Goal: Information Seeking & Learning: Learn about a topic

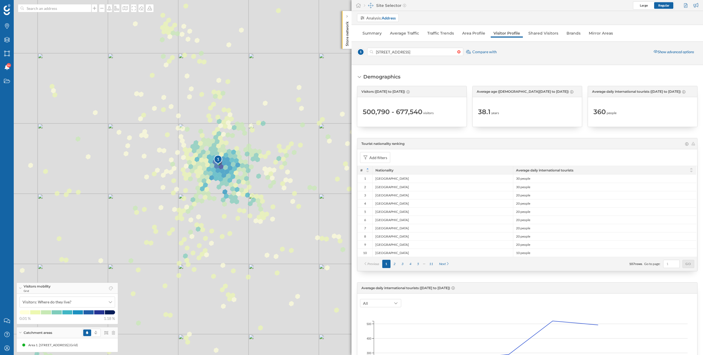
scroll to position [982, 0]
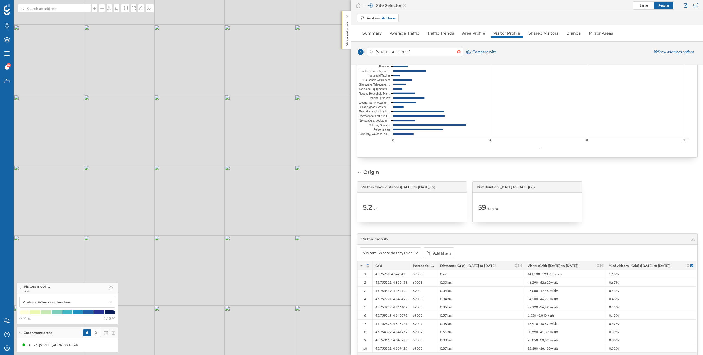
drag, startPoint x: 306, startPoint y: 168, endPoint x: 233, endPoint y: 163, distance: 72.5
click at [233, 163] on div "1 © Mapbox © OpenStreetMap Improve this map" at bounding box center [351, 177] width 703 height 355
drag, startPoint x: 233, startPoint y: 140, endPoint x: 233, endPoint y: 192, distance: 51.9
click at [233, 192] on div "1 © Mapbox © OpenStreetMap Improve this map" at bounding box center [351, 177] width 703 height 355
click at [109, 10] on icon at bounding box center [109, 8] width 5 height 4
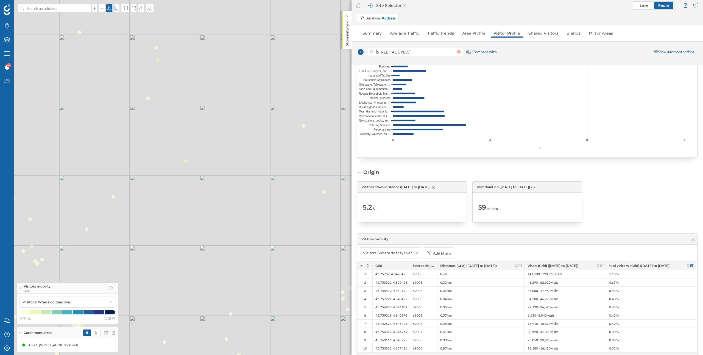
click at [267, 118] on div "1 © Mapbox © OpenStreetMap Improve this map" at bounding box center [351, 177] width 703 height 355
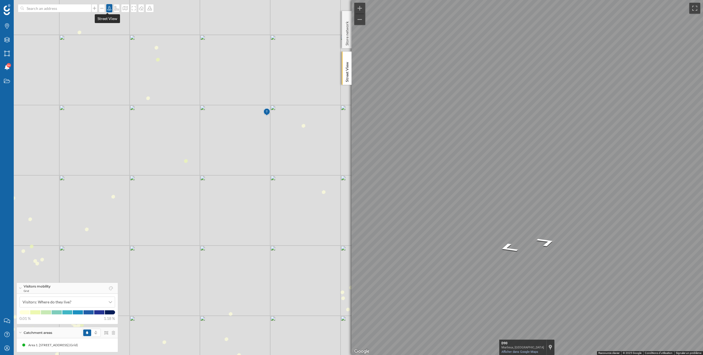
click at [106, 8] on div at bounding box center [109, 8] width 6 height 8
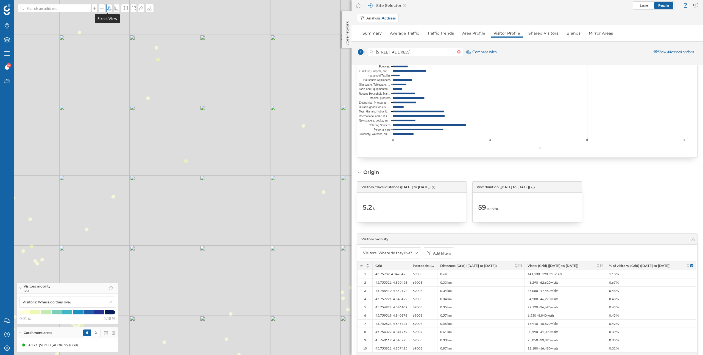
click at [107, 9] on icon at bounding box center [109, 8] width 5 height 4
click at [267, 104] on div "1 © Mapbox © OpenStreetMap Improve this map" at bounding box center [351, 177] width 703 height 355
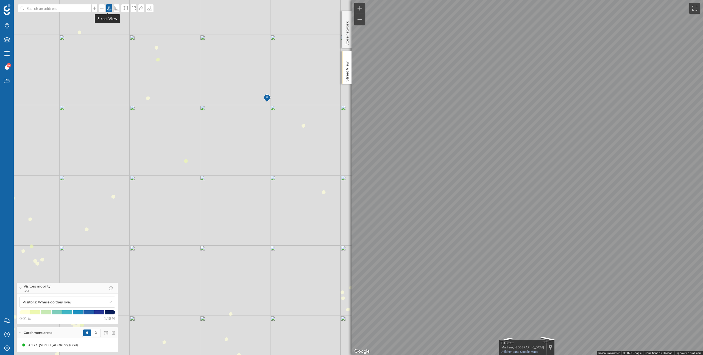
click at [107, 9] on icon at bounding box center [109, 8] width 5 height 4
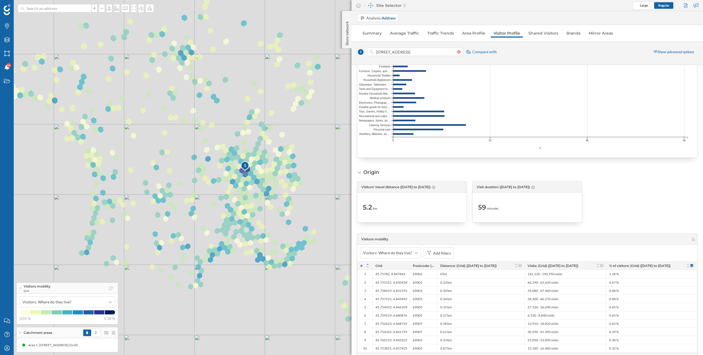
drag, startPoint x: 212, startPoint y: 171, endPoint x: 243, endPoint y: 191, distance: 37.2
click at [243, 191] on div "1 © Mapbox © OpenStreetMap Improve this map" at bounding box center [351, 177] width 703 height 355
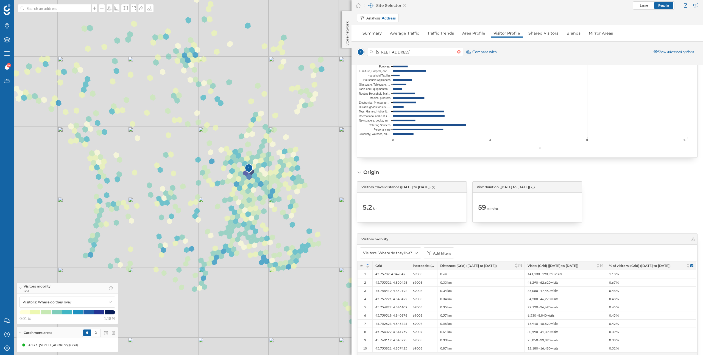
drag, startPoint x: 216, startPoint y: 151, endPoint x: 196, endPoint y: 144, distance: 21.3
click at [196, 144] on div "1 © Mapbox © OpenStreetMap Improve this map" at bounding box center [351, 177] width 703 height 355
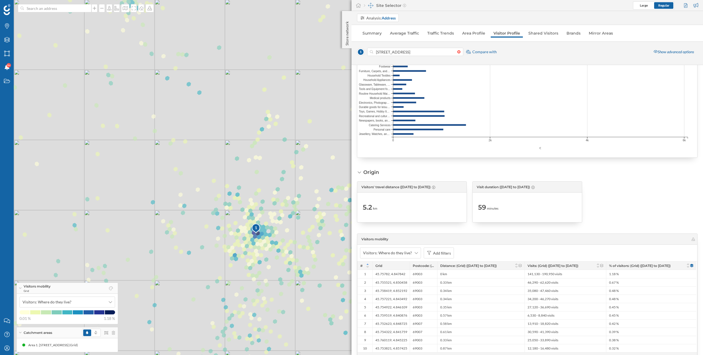
drag, startPoint x: 192, startPoint y: 146, endPoint x: 150, endPoint y: 105, distance: 58.7
click at [150, 105] on div "1 © Mapbox © OpenStreetMap Improve this map" at bounding box center [351, 177] width 703 height 355
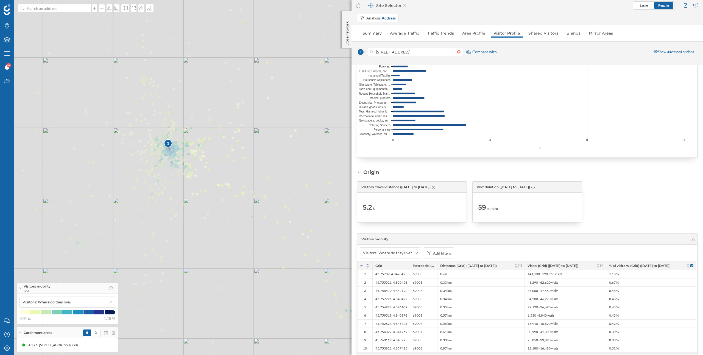
drag, startPoint x: 182, startPoint y: 164, endPoint x: 222, endPoint y: 175, distance: 42.4
click at [223, 175] on div "1 © Mapbox © OpenStreetMap Improve this map" at bounding box center [351, 177] width 703 height 355
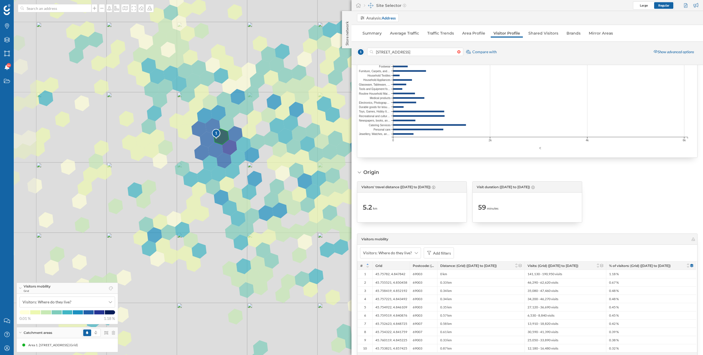
drag, startPoint x: 136, startPoint y: 191, endPoint x: 172, endPoint y: 191, distance: 36.8
click at [172, 191] on div "1 © Mapbox © OpenStreetMap Improve this map" at bounding box center [351, 177] width 703 height 355
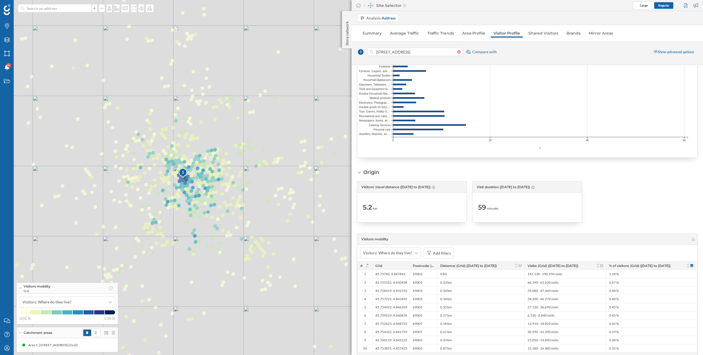
drag, startPoint x: 223, startPoint y: 221, endPoint x: 261, endPoint y: 237, distance: 41.3
click at [261, 237] on div "1 © Mapbox © OpenStreetMap Improve this map" at bounding box center [351, 177] width 703 height 355
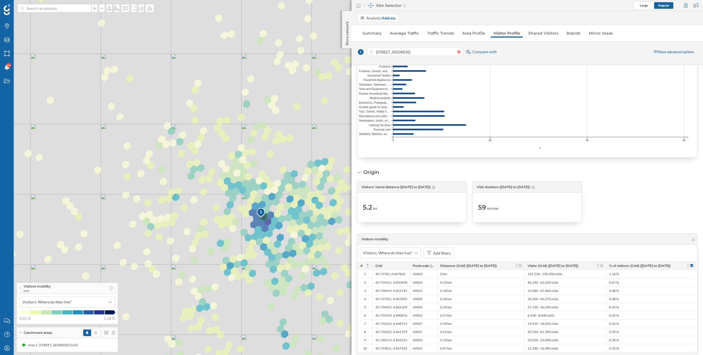
drag, startPoint x: 272, startPoint y: 268, endPoint x: 232, endPoint y: 246, distance: 45.7
click at [232, 246] on div "1 © Mapbox © OpenStreetMap Improve this map" at bounding box center [351, 177] width 703 height 355
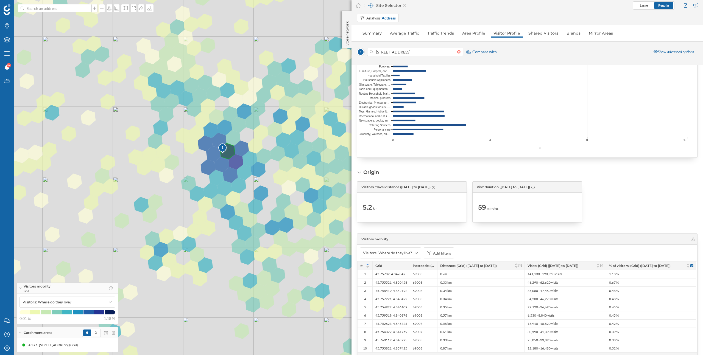
drag, startPoint x: 192, startPoint y: 215, endPoint x: 218, endPoint y: 230, distance: 29.9
click at [218, 230] on div "1 © Mapbox © OpenStreetMap Improve this map" at bounding box center [351, 177] width 703 height 355
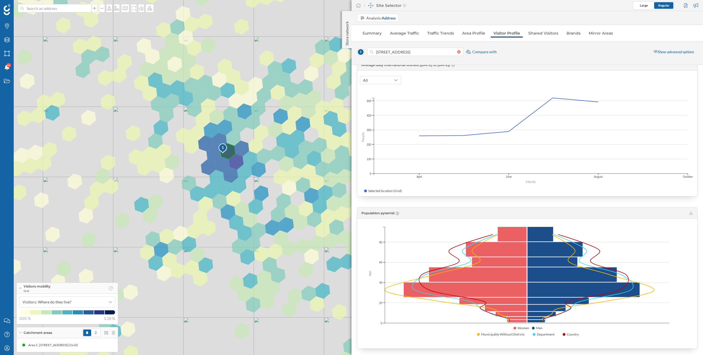
scroll to position [0, 0]
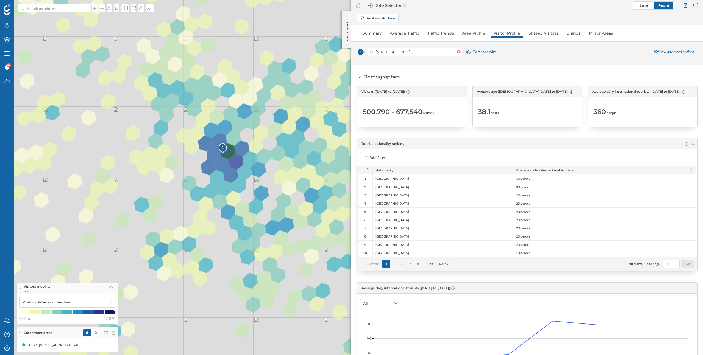
click at [474, 27] on div "Analysis: Address Summary Average Traffic Traffic Trends Area Profile Visitor P…" at bounding box center [528, 183] width 352 height 344
click at [474, 36] on link "Area Profile" at bounding box center [473, 33] width 29 height 9
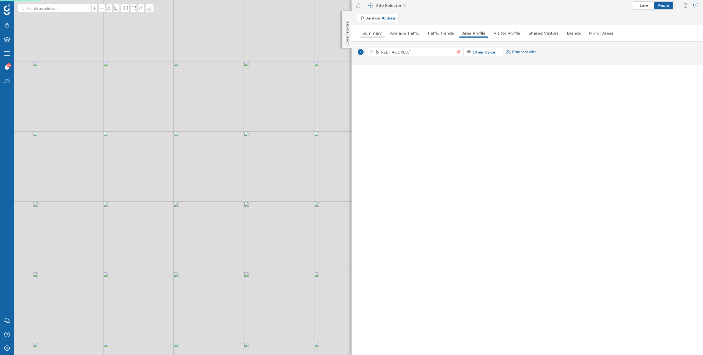
click at [374, 34] on link "Summary" at bounding box center [372, 33] width 25 height 9
click at [248, 211] on div "© Mapbox © OpenStreetMap Improve this map" at bounding box center [351, 177] width 703 height 355
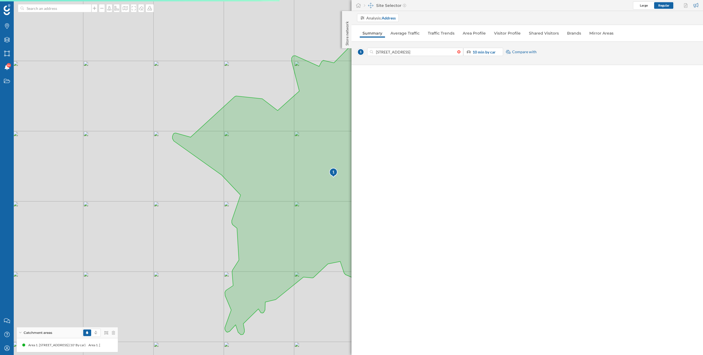
drag, startPoint x: 175, startPoint y: 247, endPoint x: 150, endPoint y: 244, distance: 24.9
click at [150, 246] on div "1 © Mapbox © OpenStreetMap Improve this map" at bounding box center [351, 177] width 703 height 355
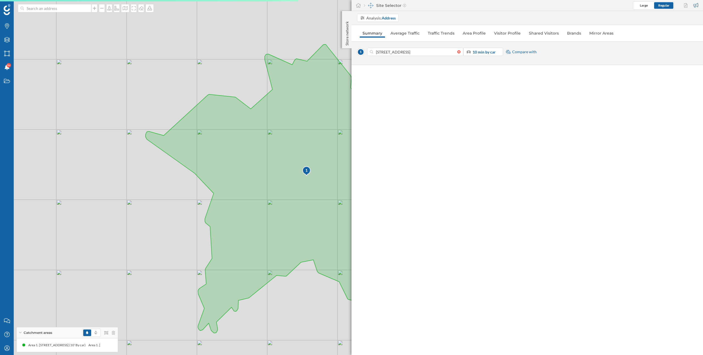
drag, startPoint x: 162, startPoint y: 243, endPoint x: 118, endPoint y: 243, distance: 44.2
click at [118, 243] on div "1 © Mapbox © OpenStreetMap Improve this map" at bounding box center [351, 177] width 703 height 355
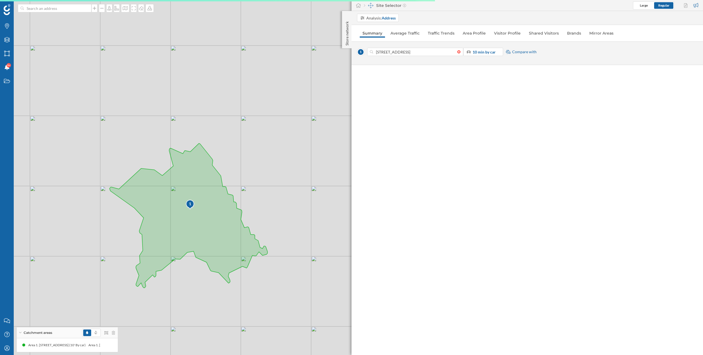
click at [472, 127] on div "Analysis: Address Summary Average Traffic Traffic Trends Area Profile Visitor P…" at bounding box center [528, 183] width 352 height 344
click at [8, 27] on icon "Brands" at bounding box center [7, 25] width 7 height 5
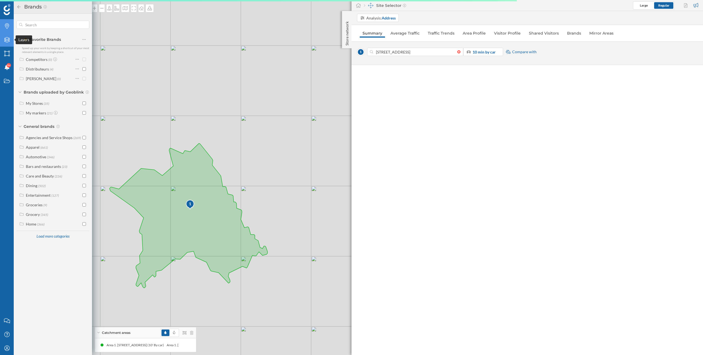
click at [8, 41] on icon "Layers" at bounding box center [7, 39] width 7 height 5
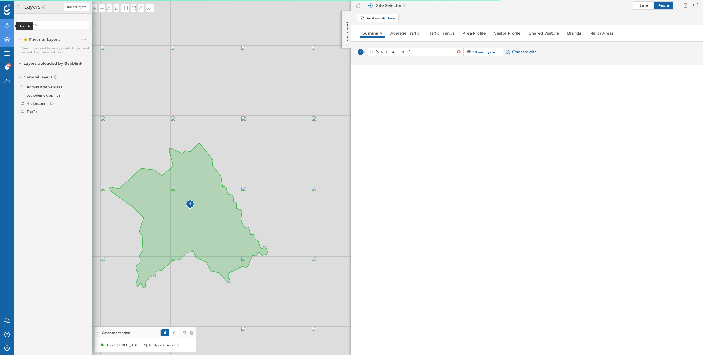
click at [6, 29] on icon "Brands" at bounding box center [7, 25] width 7 height 5
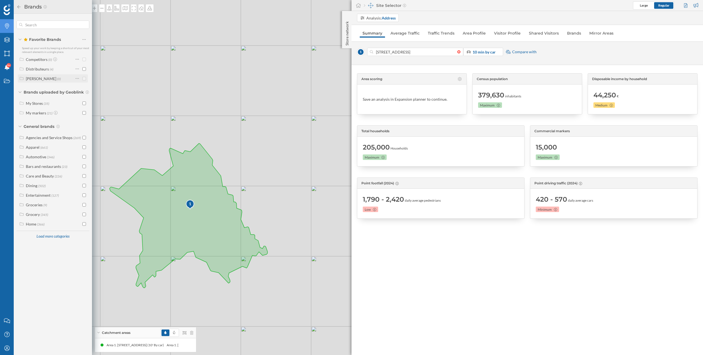
click at [36, 79] on div "[PERSON_NAME]" at bounding box center [41, 78] width 30 height 5
click at [194, 333] on div "Catchment areas" at bounding box center [145, 333] width 101 height 11
click at [85, 67] on input "checkbox" at bounding box center [84, 69] width 4 height 4
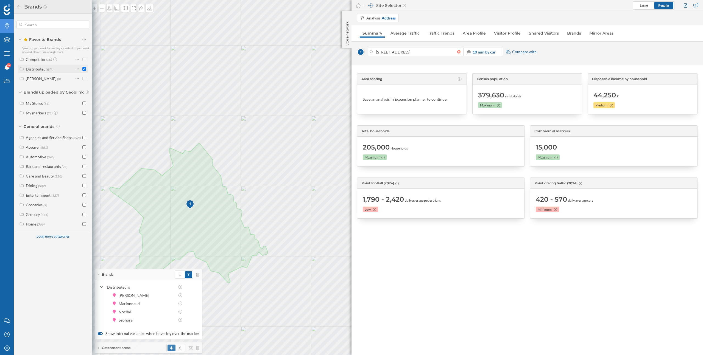
click at [83, 69] on input "checkbox" at bounding box center [84, 69] width 4 height 4
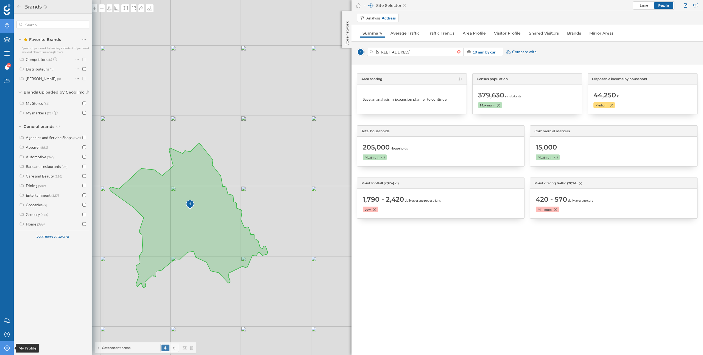
click at [5, 346] on icon at bounding box center [6, 348] width 5 height 5
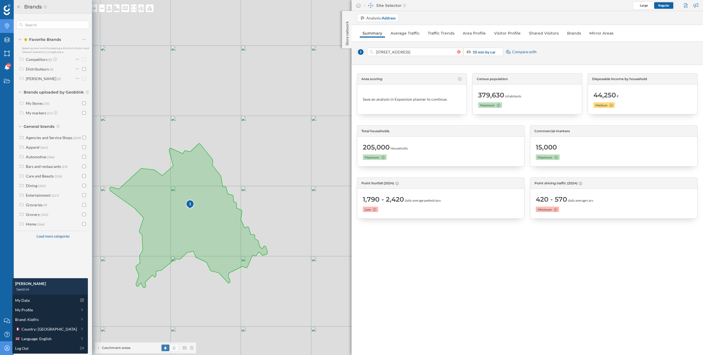
click at [6, 348] on icon "My Profile" at bounding box center [7, 348] width 7 height 5
click at [46, 26] on input "text" at bounding box center [53, 24] width 61 height 11
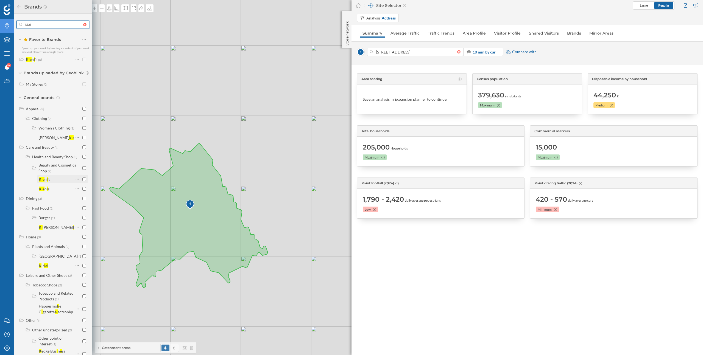
scroll to position [56, 0]
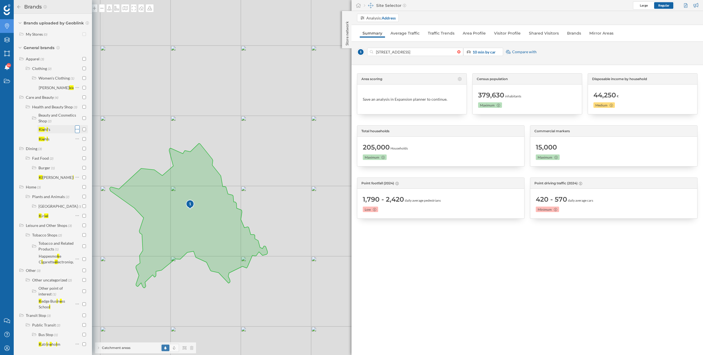
type input "kiel"
click at [76, 127] on icon at bounding box center [78, 129] width 4 height 5
click at [85, 144] on div "Add to favorites" at bounding box center [98, 146] width 28 height 6
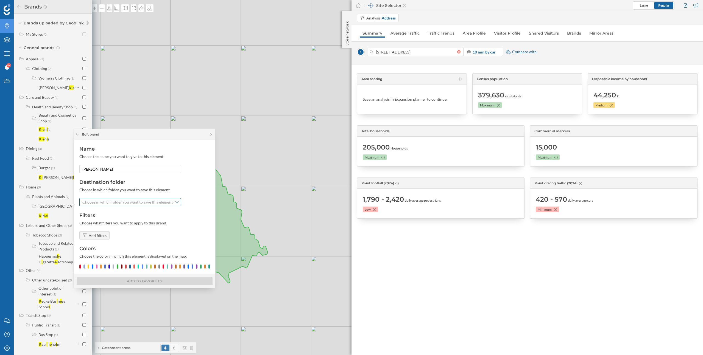
click at [94, 202] on span "Choose in which folder you want to save this element" at bounding box center [127, 202] width 90 height 5
click at [97, 234] on div "[PERSON_NAME]" at bounding box center [129, 233] width 95 height 6
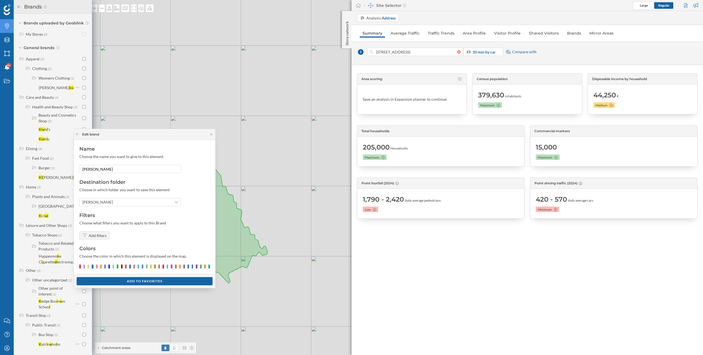
click at [93, 268] on div at bounding box center [92, 267] width 1 height 4
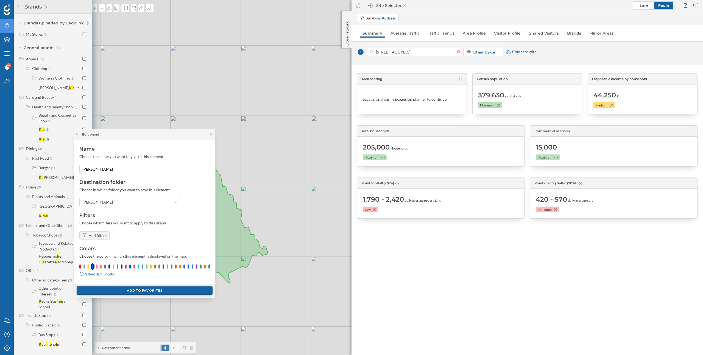
click at [114, 290] on div "Add to favorites" at bounding box center [145, 291] width 136 height 8
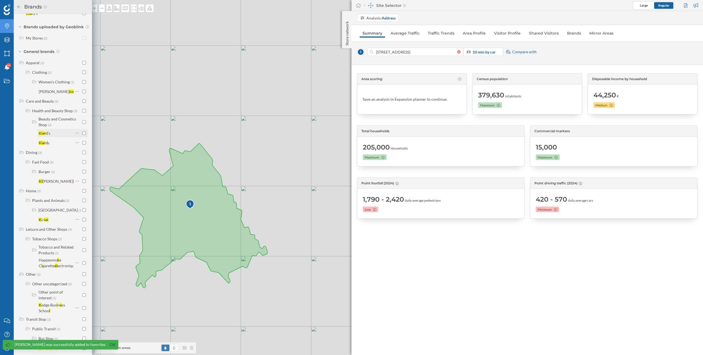
scroll to position [65, 0]
click at [77, 136] on icon at bounding box center [78, 138] width 4 height 5
click at [86, 155] on div "Add to favorites" at bounding box center [98, 155] width 28 height 6
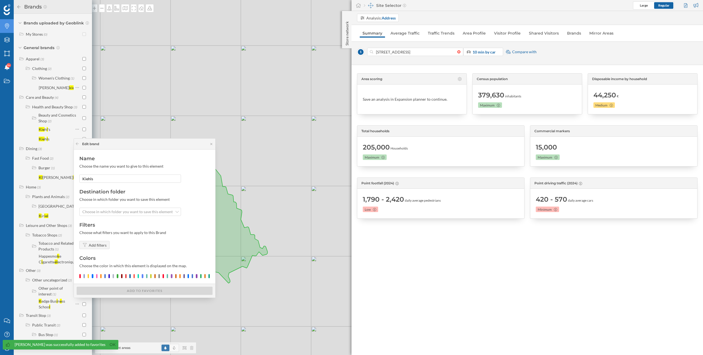
click at [93, 277] on div at bounding box center [144, 276] width 130 height 4
click at [93, 277] on div at bounding box center [92, 276] width 1 height 4
click at [119, 216] on div "Name Choose the name you want to give to this element Kiehls Destination folder…" at bounding box center [144, 222] width 141 height 144
click at [121, 211] on span "Choose in which folder you want to save this element" at bounding box center [127, 211] width 90 height 5
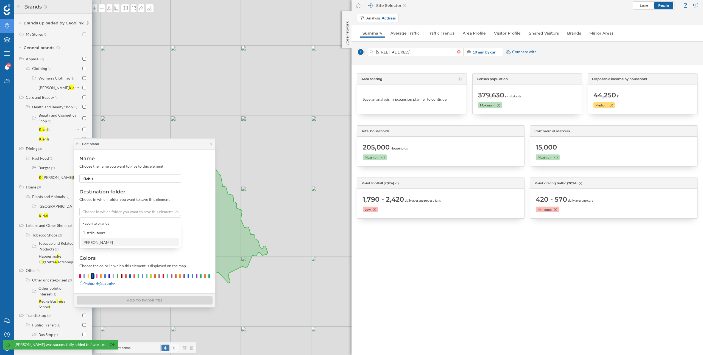
click at [115, 243] on div "[PERSON_NAME]" at bounding box center [129, 243] width 95 height 6
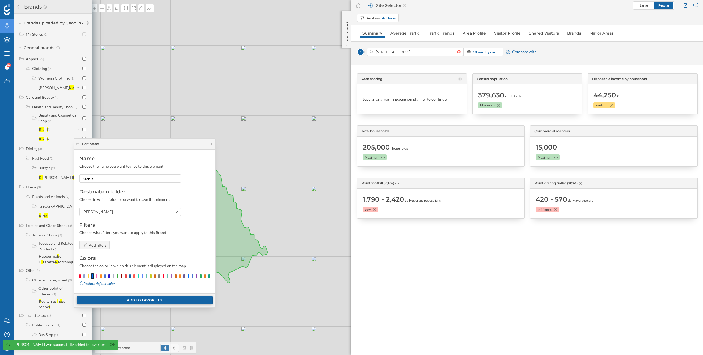
click at [138, 299] on div "Add to favorites" at bounding box center [145, 300] width 136 height 8
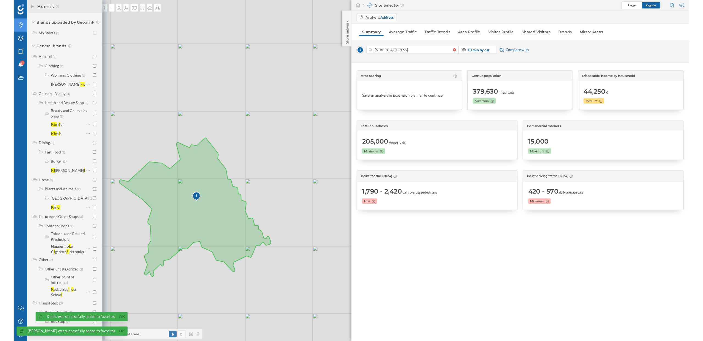
scroll to position [75, 0]
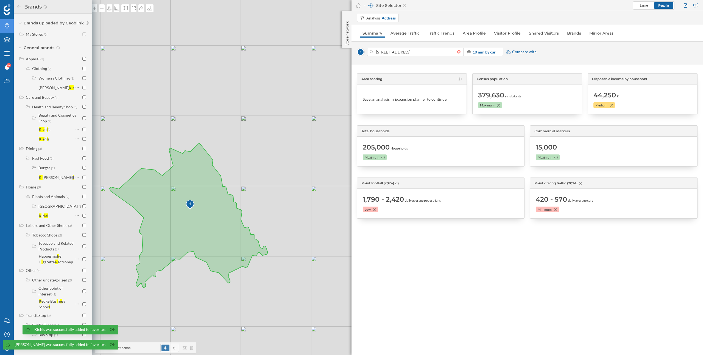
click at [4, 30] on div "Brands" at bounding box center [7, 26] width 14 height 14
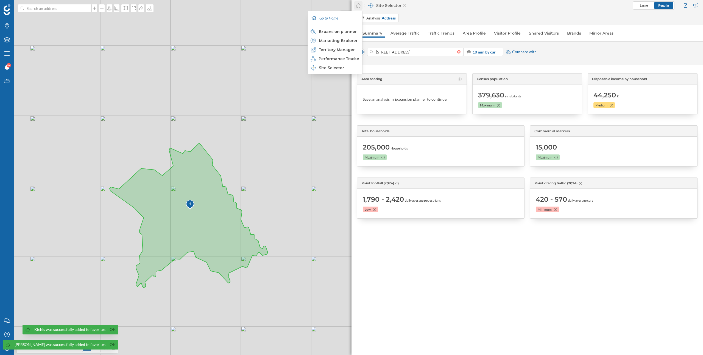
click at [360, 6] on icon at bounding box center [358, 5] width 5 height 5
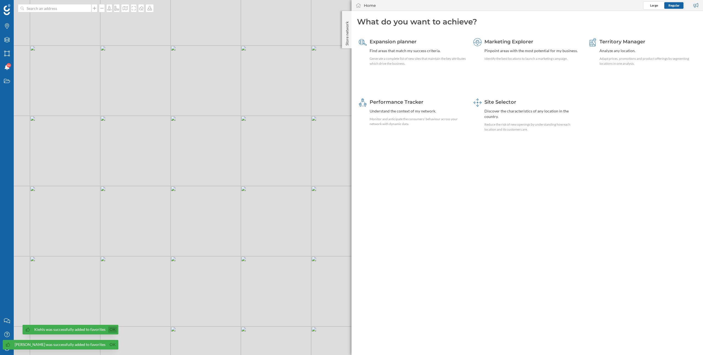
click at [108, 329] on link "Ok" at bounding box center [112, 330] width 9 height 6
click at [108, 346] on link "Ok" at bounding box center [112, 345] width 9 height 6
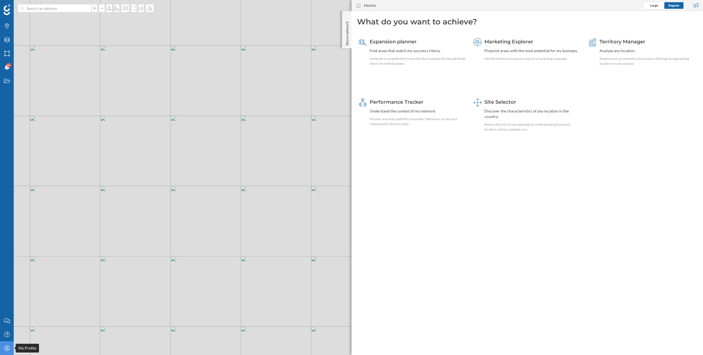
click at [4, 348] on icon "My Profile" at bounding box center [7, 348] width 7 height 5
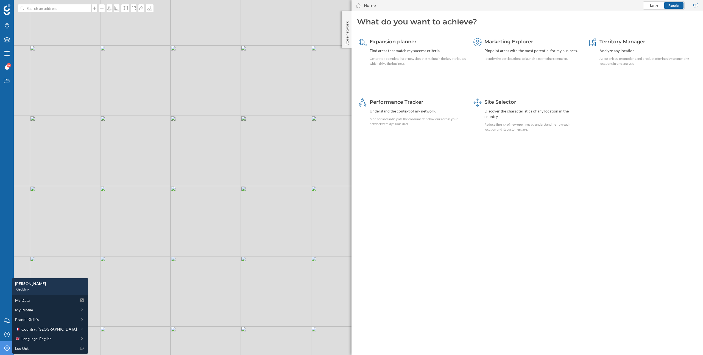
click at [488, 228] on geo-home-tab "What do you want to achieve? Expansion planner Find areas that match my success…" at bounding box center [528, 183] width 352 height 344
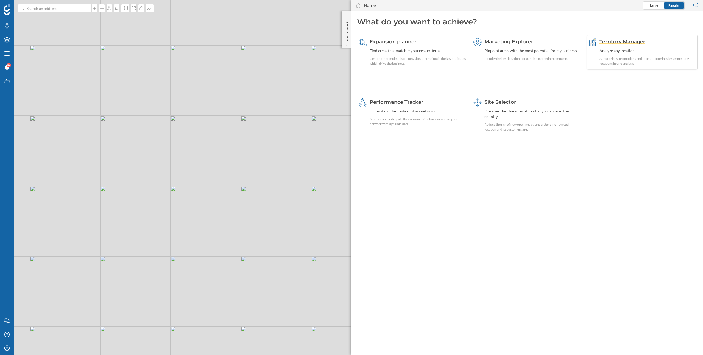
click at [637, 45] on div "Territory Manager" at bounding box center [648, 41] width 96 height 7
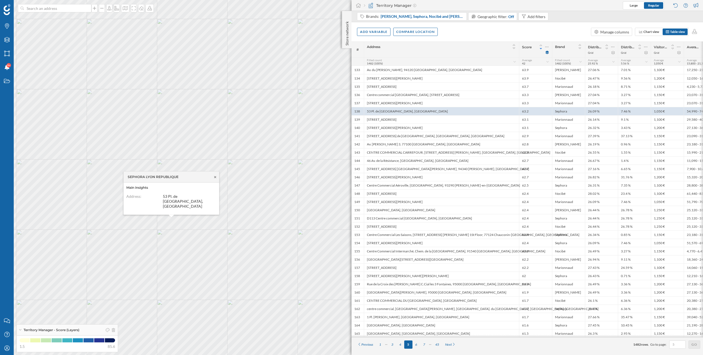
click at [216, 179] on icon at bounding box center [215, 177] width 4 height 3
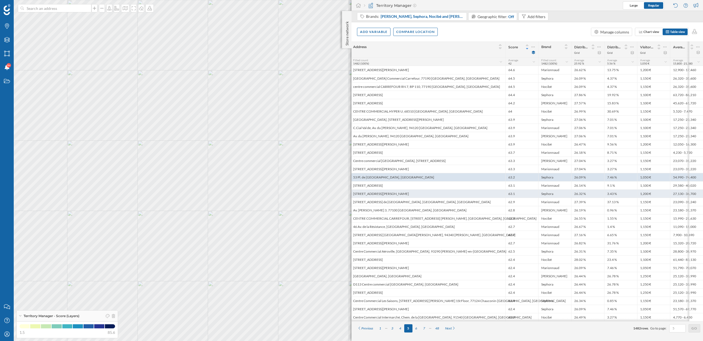
scroll to position [0, 0]
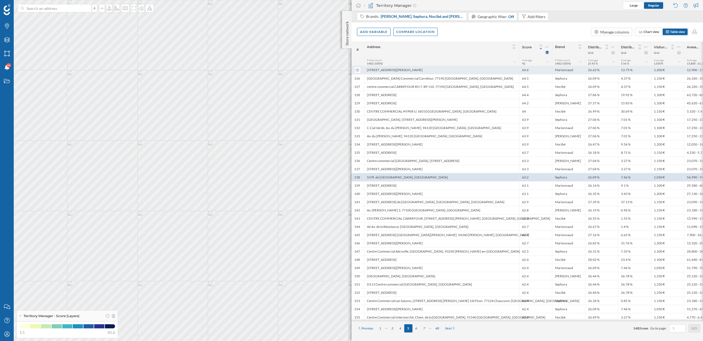
click at [464, 67] on div "[STREET_ADDRESS][PERSON_NAME]" at bounding box center [441, 70] width 155 height 8
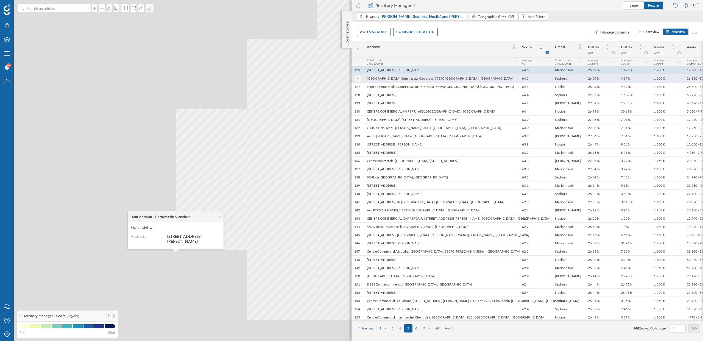
click at [463, 77] on div "[GEOGRAPHIC_DATA] Commercial Carrefour, 77190 [GEOGRAPHIC_DATA], [GEOGRAPHIC_DA…" at bounding box center [441, 78] width 155 height 8
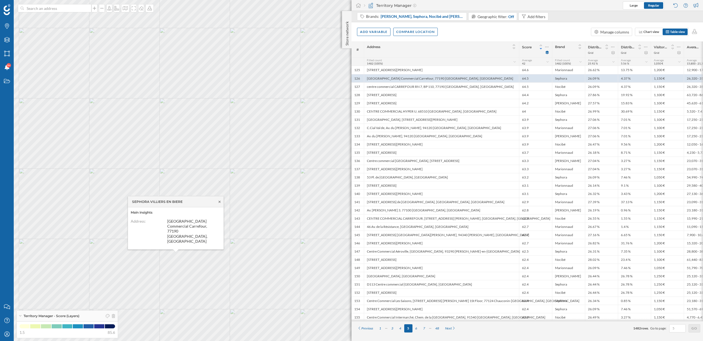
click at [220, 203] on icon at bounding box center [220, 202] width 2 height 2
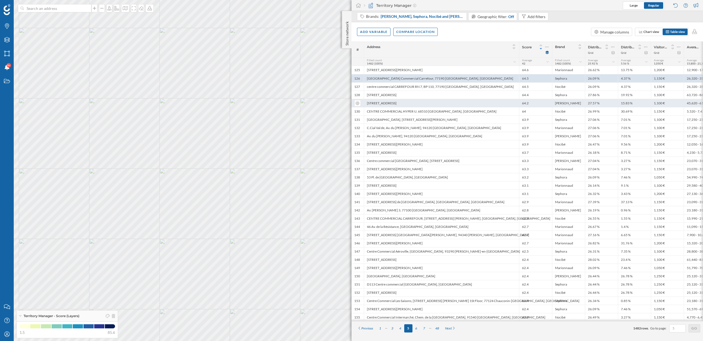
click at [484, 103] on div "[STREET_ADDRESS]" at bounding box center [441, 103] width 155 height 8
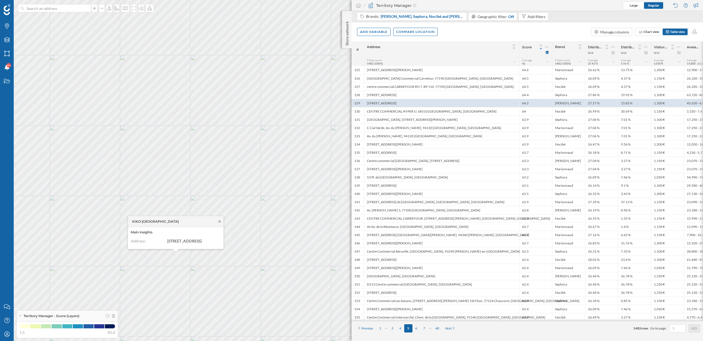
click at [220, 220] on icon at bounding box center [220, 221] width 4 height 3
click at [359, 5] on icon at bounding box center [358, 5] width 5 height 5
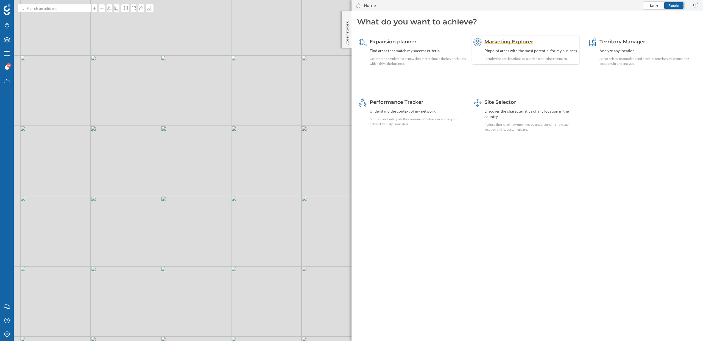
click at [511, 45] on div "Marketing Explorer" at bounding box center [530, 41] width 93 height 7
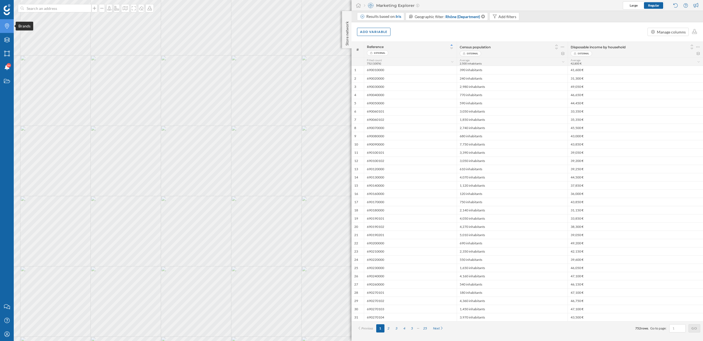
click at [8, 25] on icon "Brands" at bounding box center [7, 25] width 7 height 5
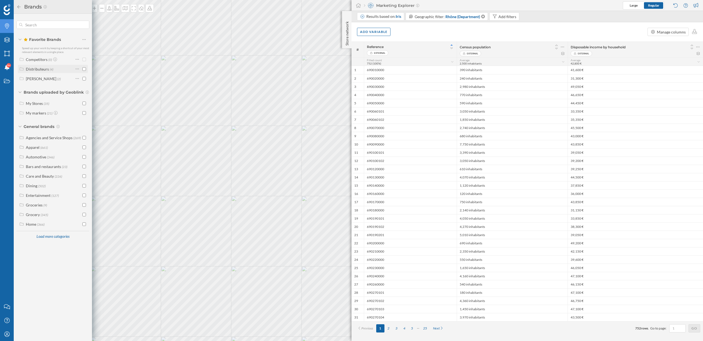
click at [84, 68] on input "checkbox" at bounding box center [84, 69] width 4 height 4
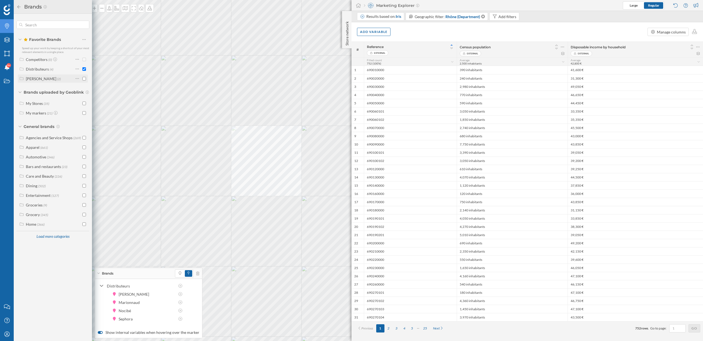
click at [85, 80] on input "checkbox" at bounding box center [84, 79] width 4 height 4
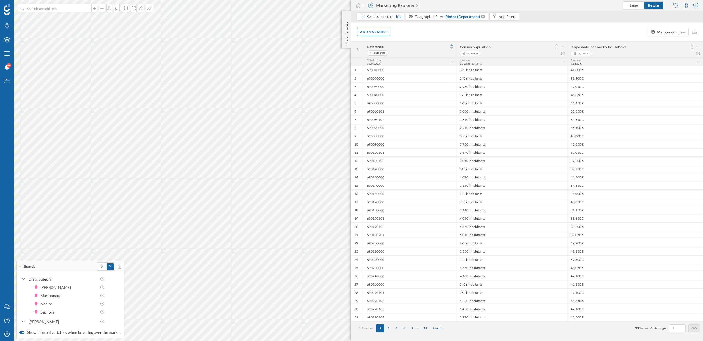
click at [21, 266] on icon at bounding box center [20, 266] width 2 height 1
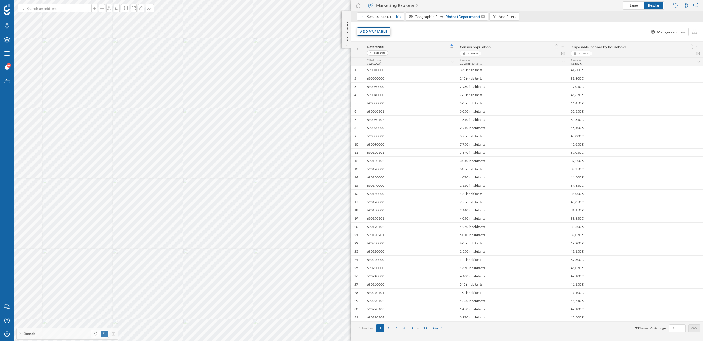
click at [381, 31] on div "Add variable" at bounding box center [374, 31] width 34 height 8
click at [389, 56] on div "External variables" at bounding box center [387, 54] width 55 height 6
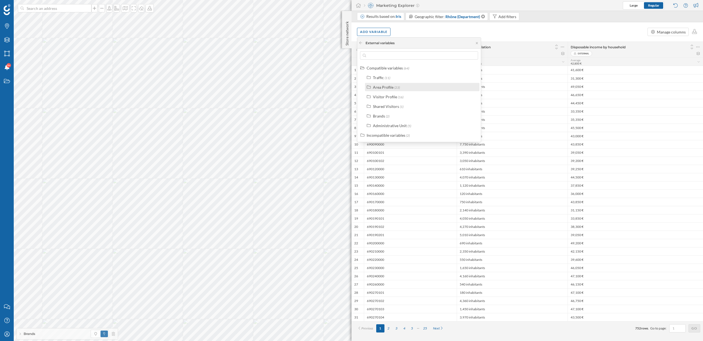
click at [388, 87] on div "Area Profile" at bounding box center [383, 87] width 21 height 5
click at [375, 85] on div "Area Profile" at bounding box center [383, 87] width 21 height 5
click at [429, 35] on div "Add variable Manage columns" at bounding box center [528, 31] width 352 height 19
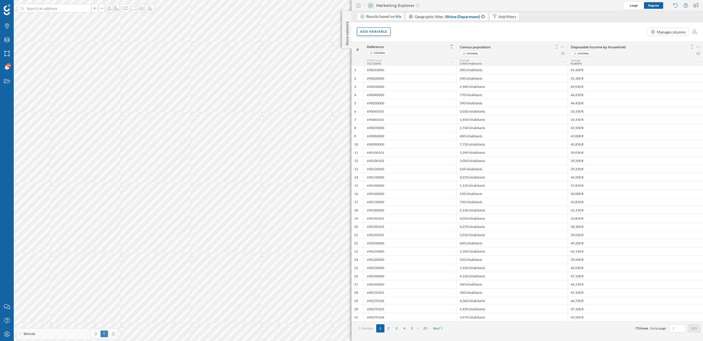
click at [374, 32] on div "Add variable" at bounding box center [374, 31] width 34 height 8
click at [408, 29] on div "Add variable Manage columns" at bounding box center [528, 31] width 352 height 19
click at [377, 30] on div "Add variable" at bounding box center [374, 31] width 34 height 8
click at [390, 52] on div "External variables" at bounding box center [387, 54] width 55 height 6
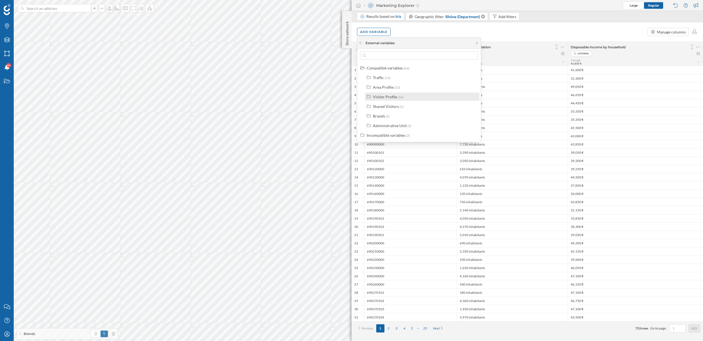
click at [400, 96] on span "(16)" at bounding box center [400, 97] width 5 height 4
click at [424, 101] on div "Distribution of visits by gender and age" at bounding box center [413, 101] width 66 height 5
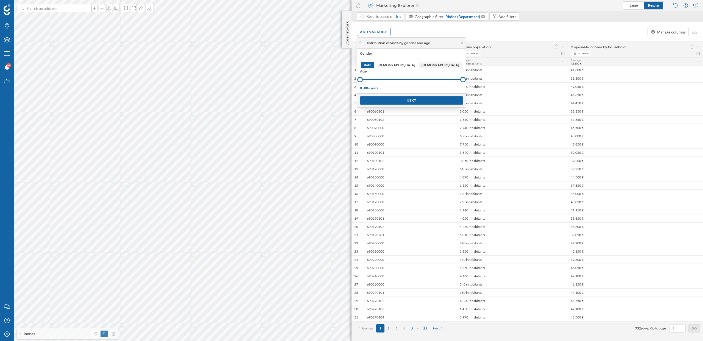
click at [423, 67] on span "[DEMOGRAPHIC_DATA]" at bounding box center [441, 65] width 38 height 5
drag, startPoint x: 361, startPoint y: 79, endPoint x: 379, endPoint y: 79, distance: 18.7
click at [383, 79] on div at bounding box center [385, 79] width 5 height 5
drag, startPoint x: 379, startPoint y: 79, endPoint x: 391, endPoint y: 79, distance: 12.1
click at [398, 79] on div at bounding box center [400, 79] width 5 height 5
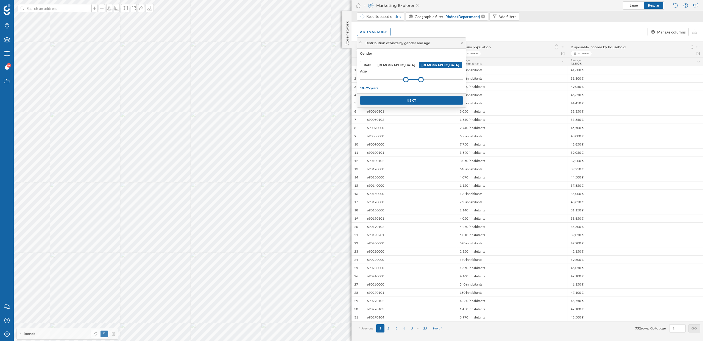
drag, startPoint x: 439, startPoint y: 80, endPoint x: 406, endPoint y: 80, distance: 32.1
click at [418, 80] on div at bounding box center [420, 79] width 5 height 5
click at [409, 102] on div "Next" at bounding box center [411, 100] width 103 height 8
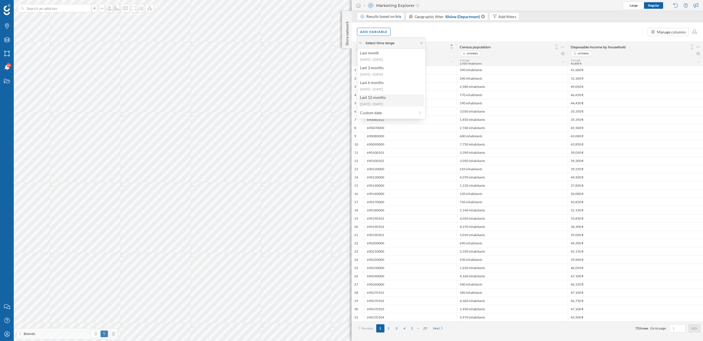
click at [393, 100] on div "Last 12 months" at bounding box center [391, 97] width 62 height 6
click at [378, 34] on div "Add variable" at bounding box center [374, 31] width 34 height 8
click at [384, 56] on div "External variables" at bounding box center [387, 54] width 55 height 6
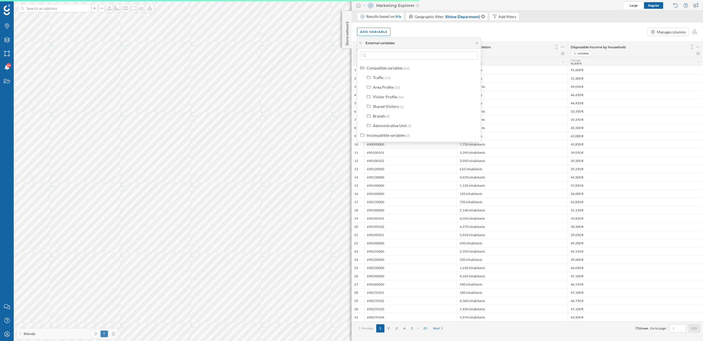
click at [380, 91] on div "Traffic (11) Area Profile (23) Visitor Profile (16) Shared Visitors (1) Brands …" at bounding box center [422, 101] width 117 height 56
click at [381, 88] on div "Area Profile" at bounding box center [383, 87] width 21 height 5
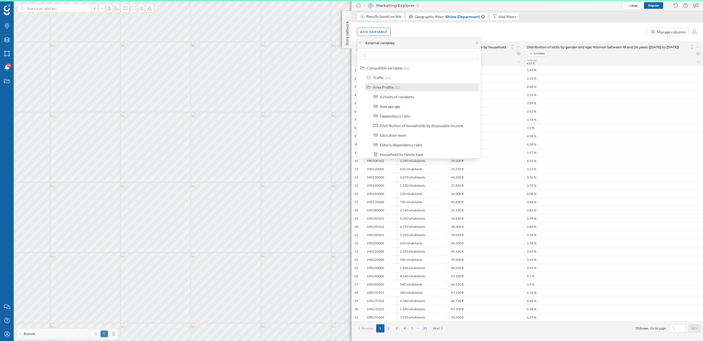
scroll to position [0, 0]
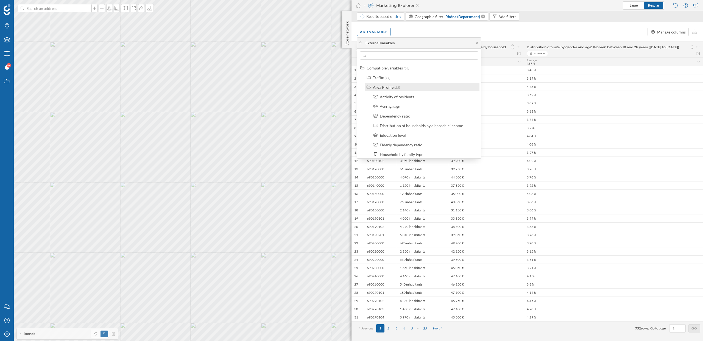
click at [381, 88] on div "Area Profile" at bounding box center [383, 87] width 21 height 5
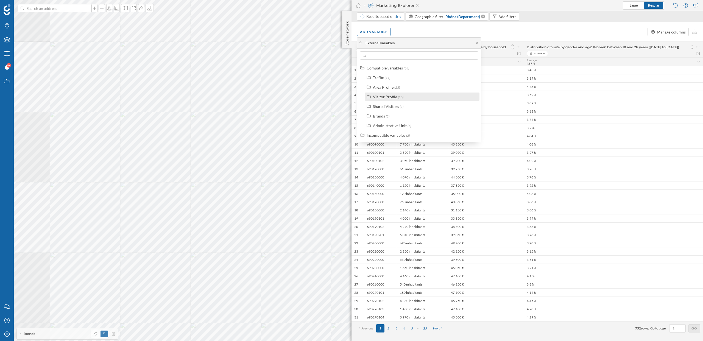
click at [382, 96] on div "Visitor Profile" at bounding box center [385, 96] width 24 height 5
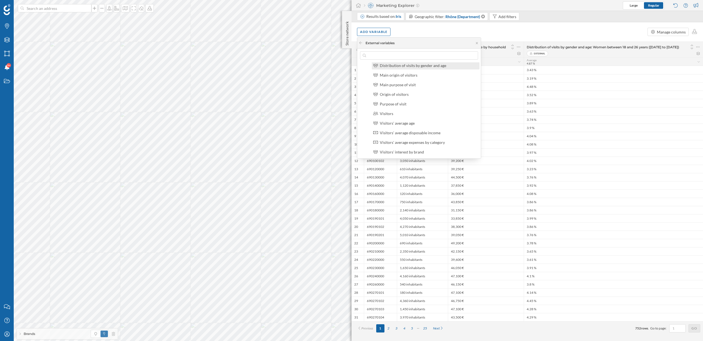
scroll to position [60, 0]
click at [409, 144] on label "Visitors' average expenses by category" at bounding box center [412, 142] width 65 height 6
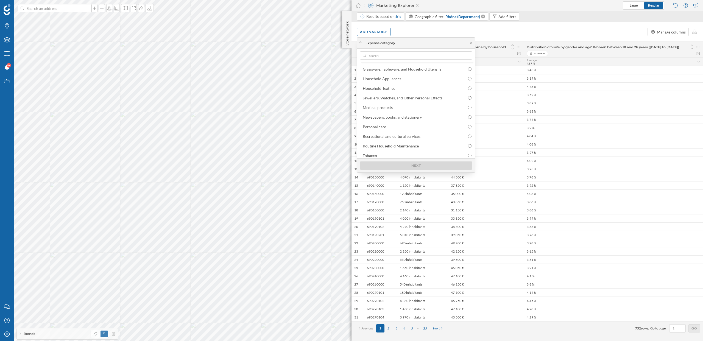
scroll to position [79, 0]
click at [389, 126] on div "Personal care" at bounding box center [417, 124] width 109 height 6
radio input "true"
click at [408, 167] on div "Next" at bounding box center [416, 165] width 112 height 8
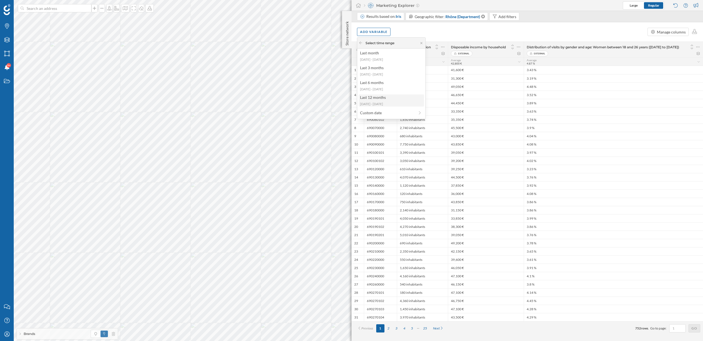
click at [388, 103] on div "[DATE] - [DATE]" at bounding box center [391, 104] width 62 height 5
click at [376, 43] on div "Reference" at bounding box center [380, 46] width 27 height 7
click at [376, 37] on div "Add variable Manage columns" at bounding box center [528, 31] width 352 height 19
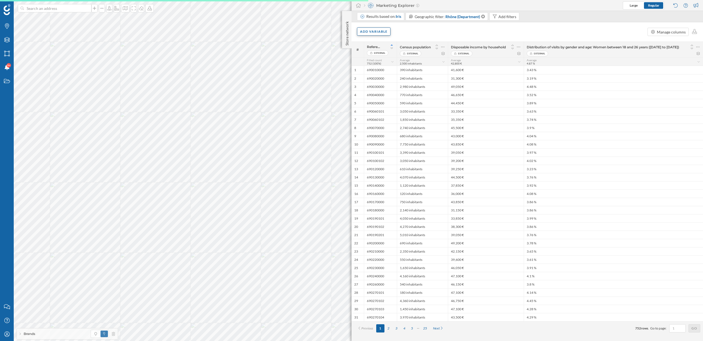
click at [376, 31] on div "Add variable" at bounding box center [374, 31] width 34 height 8
click at [380, 51] on div "External variables" at bounding box center [391, 54] width 65 height 8
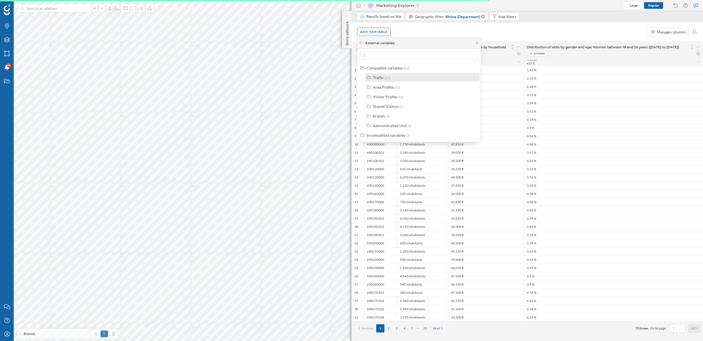
click at [382, 78] on div "Traffic" at bounding box center [378, 77] width 11 height 5
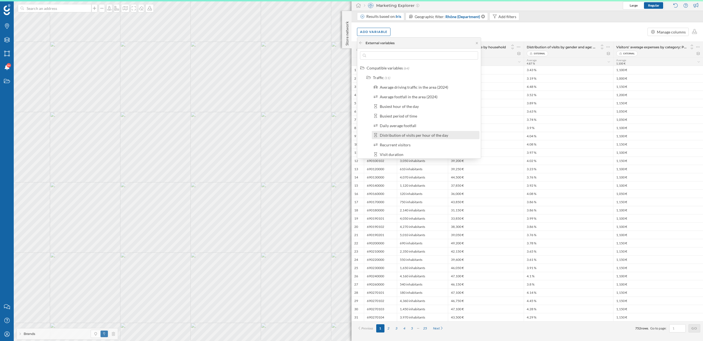
scroll to position [0, 0]
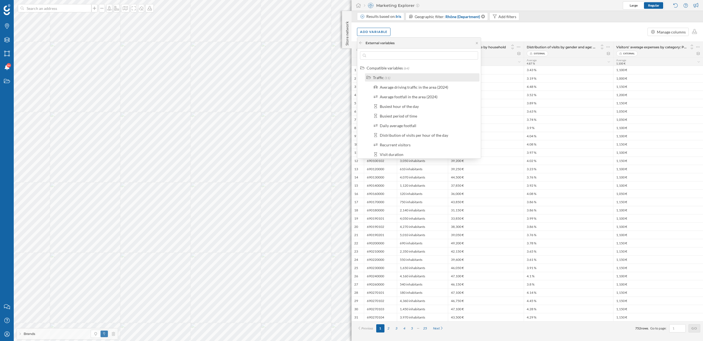
click at [375, 77] on div "Traffic" at bounding box center [378, 77] width 11 height 5
click at [374, 78] on div "Traffic" at bounding box center [378, 77] width 11 height 5
click at [377, 77] on div "Traffic" at bounding box center [378, 77] width 11 height 5
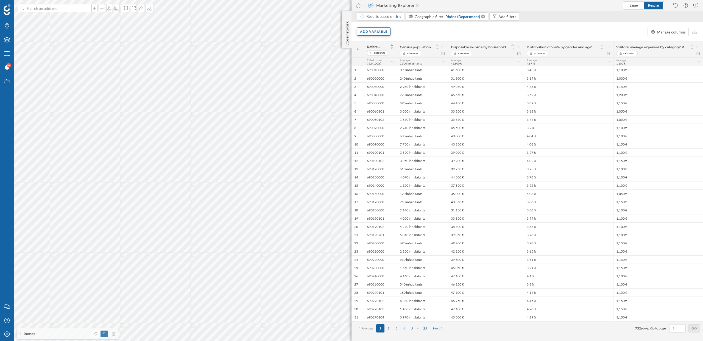
click at [374, 31] on div "Add variable" at bounding box center [374, 31] width 34 height 8
click at [385, 53] on div "External variables" at bounding box center [387, 54] width 55 height 6
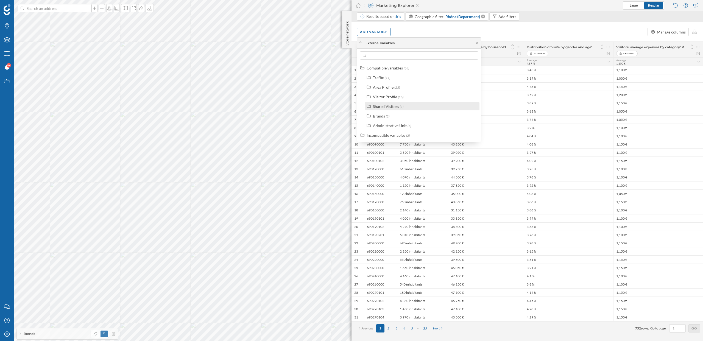
click at [389, 106] on div "Shared Visitors" at bounding box center [386, 106] width 26 height 5
click at [384, 108] on div "Shared Visitors" at bounding box center [386, 106] width 26 height 5
click at [383, 115] on div "Brands" at bounding box center [379, 116] width 12 height 5
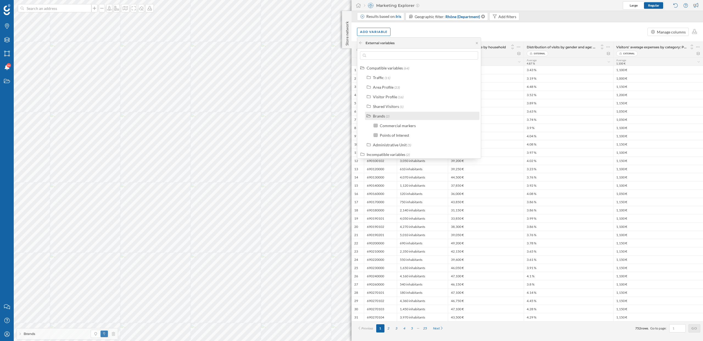
click at [381, 117] on div "Brands" at bounding box center [379, 116] width 12 height 5
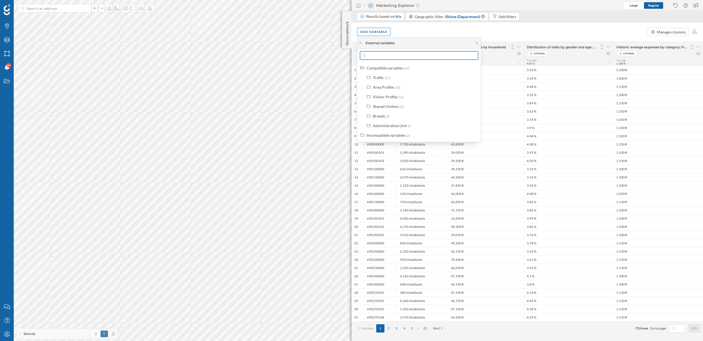
click at [385, 55] on input "text" at bounding box center [419, 55] width 106 height 8
click at [400, 29] on div "Add variable Manage columns" at bounding box center [528, 31] width 352 height 19
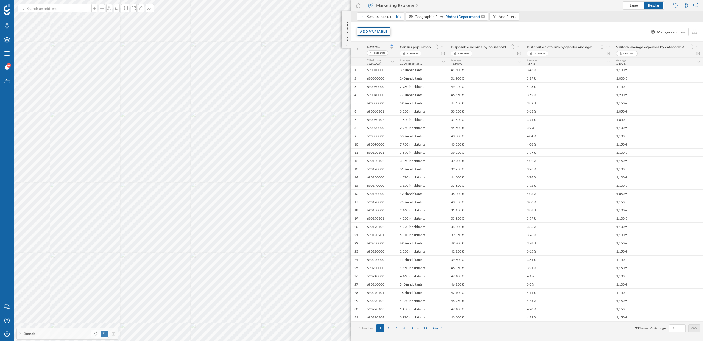
click at [377, 30] on div "Add variable" at bounding box center [374, 31] width 34 height 8
click at [385, 76] on div "Formula" at bounding box center [387, 76] width 55 height 6
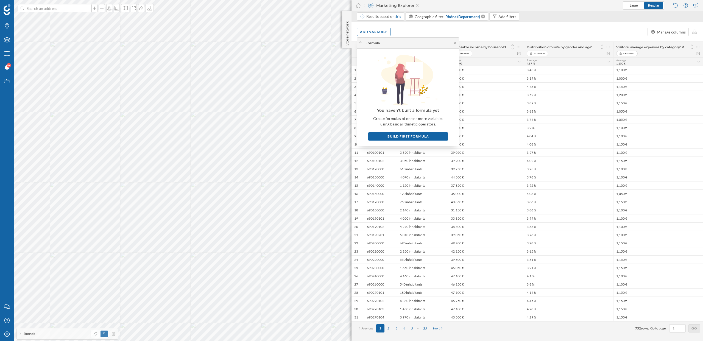
click at [400, 26] on div "Add variable Manage columns" at bounding box center [528, 31] width 352 height 19
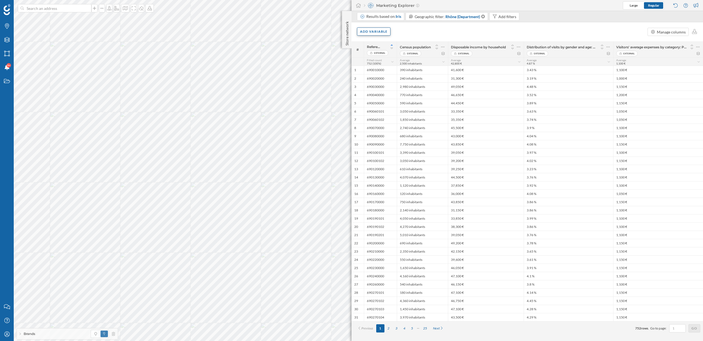
click at [377, 29] on div "Add variable" at bounding box center [374, 31] width 34 height 8
click at [386, 83] on div "Score" at bounding box center [391, 87] width 65 height 8
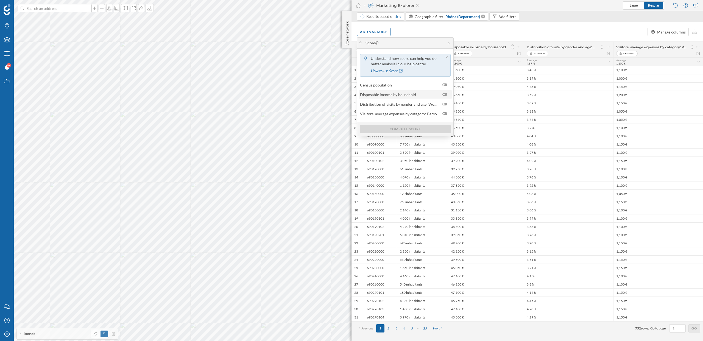
click at [399, 95] on span "Disposable income by household" at bounding box center [388, 95] width 56 height 6
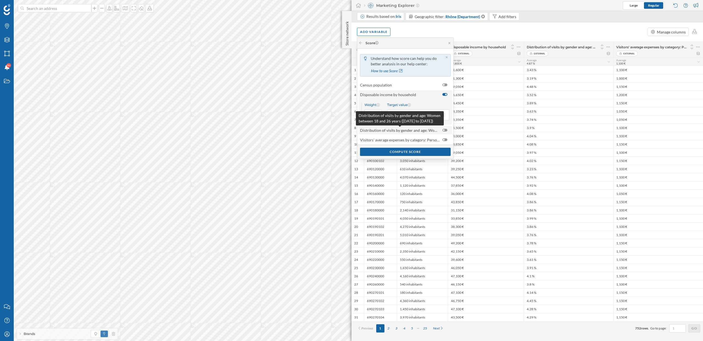
click at [410, 130] on span "Distribution of visits by gender and age: Women between 18 and 26 years ([DATE]…" at bounding box center [400, 130] width 80 height 6
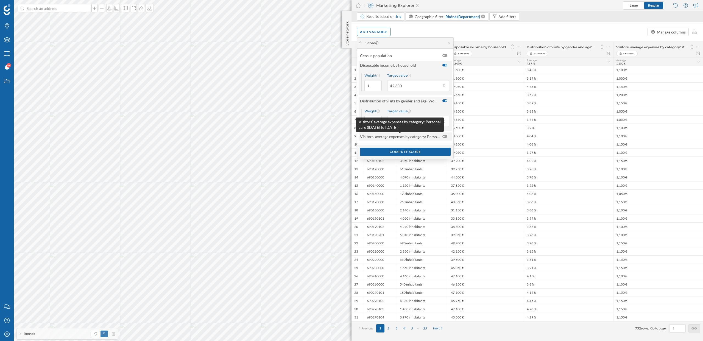
click at [411, 138] on span "Visitors' average expenses by category: Personal care ([DATE] to [DATE])" at bounding box center [400, 137] width 80 height 6
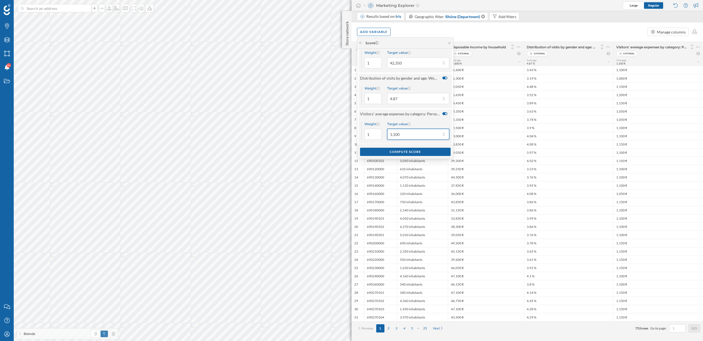
scroll to position [55, 0]
click at [423, 151] on div "Compute score" at bounding box center [405, 151] width 91 height 8
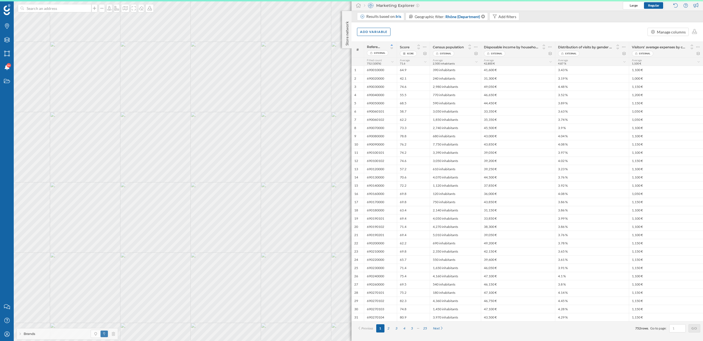
scroll to position [0, 0]
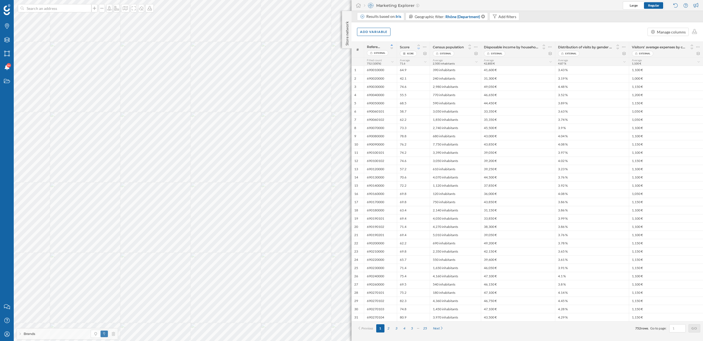
click at [419, 49] on icon at bounding box center [418, 49] width 5 height 4
click at [425, 55] on icon at bounding box center [425, 53] width 4 height 3
click at [424, 54] on icon at bounding box center [425, 53] width 3 height 3
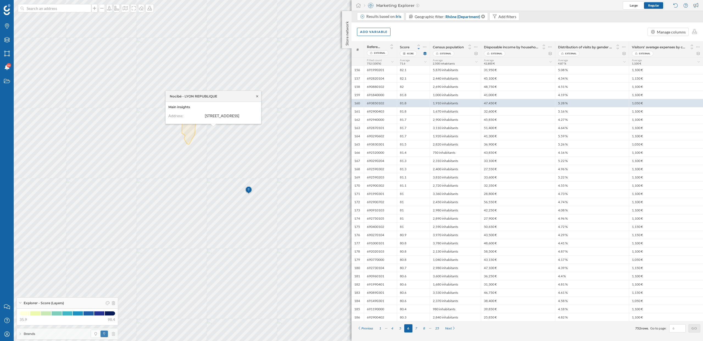
click at [258, 94] on icon at bounding box center [257, 95] width 4 height 3
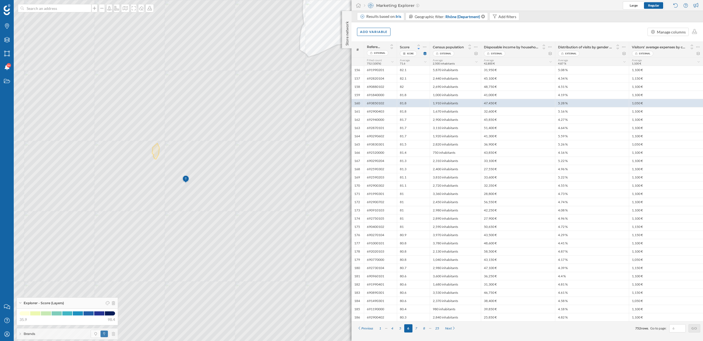
click at [408, 37] on div "Add variable Manage columns" at bounding box center [528, 31] width 352 height 19
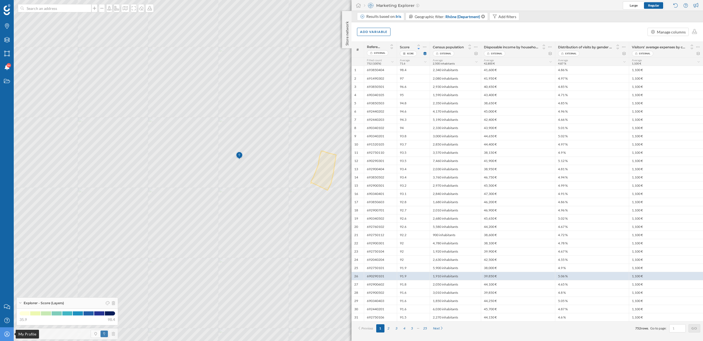
click at [5, 335] on icon at bounding box center [6, 334] width 5 height 5
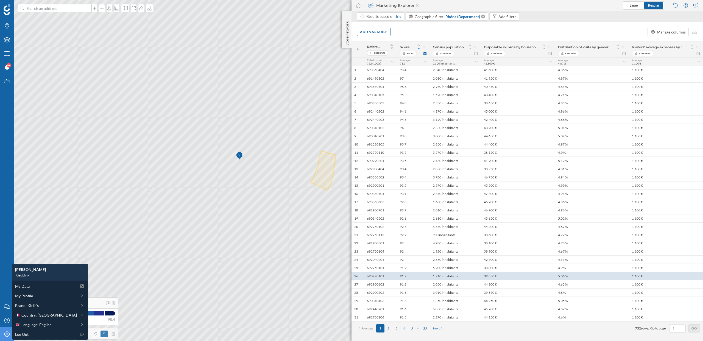
click at [5, 335] on icon at bounding box center [6, 334] width 5 height 5
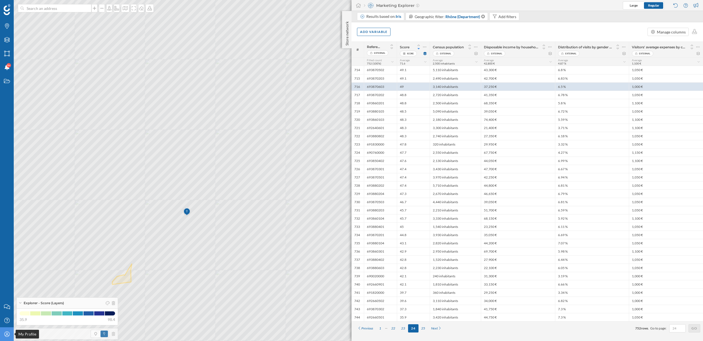
click at [5, 336] on icon at bounding box center [6, 334] width 5 height 5
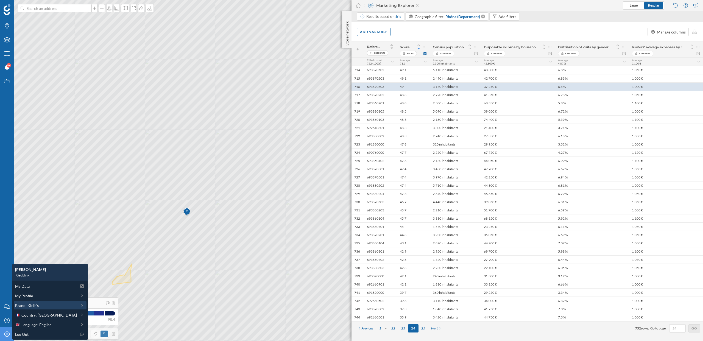
click at [37, 305] on span "Brand: Kielh's" at bounding box center [27, 306] width 24 height 6
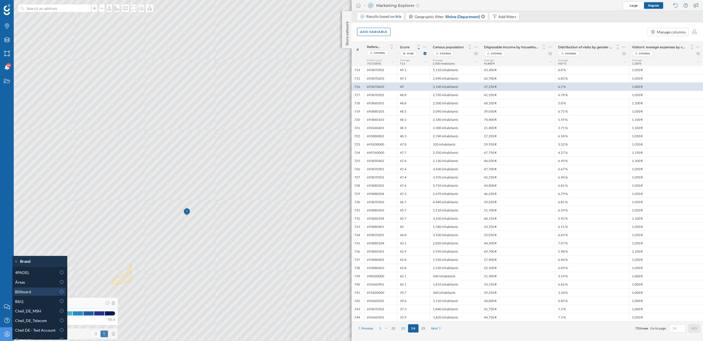
click at [33, 290] on div "Billboard" at bounding box center [35, 292] width 41 height 6
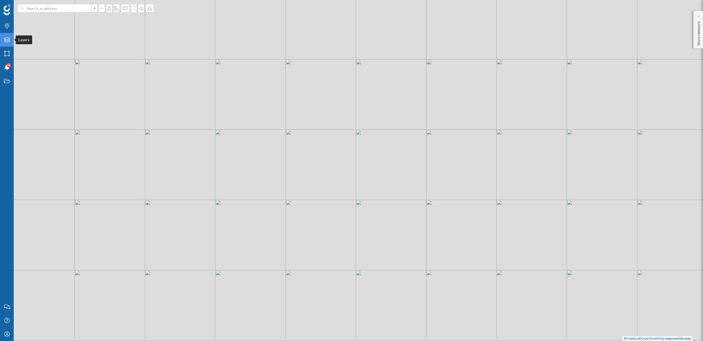
click at [6, 44] on div "Layers" at bounding box center [7, 40] width 14 height 14
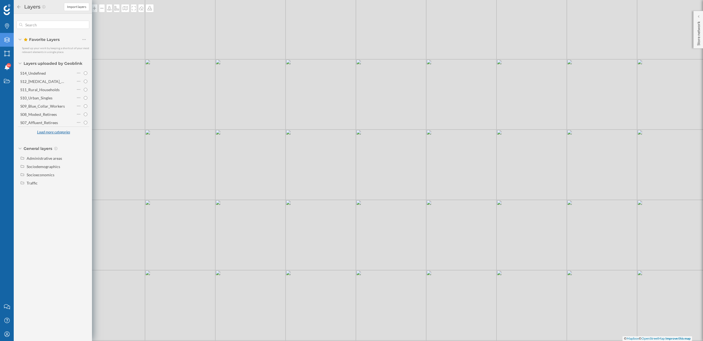
click at [56, 131] on div "Load more categories" at bounding box center [54, 132] width 40 height 8
click at [59, 190] on div "Load more categories" at bounding box center [54, 190] width 40 height 8
click at [45, 140] on div "S05_Single_Parents" at bounding box center [36, 139] width 33 height 5
click at [84, 140] on input "S05_Single_Parents" at bounding box center [86, 139] width 4 height 4
radio input "true"
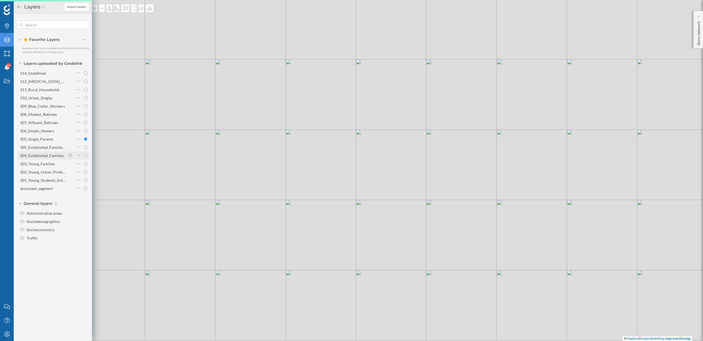
click at [50, 153] on div "S04_Established_Families" at bounding box center [41, 155] width 43 height 5
click at [84, 154] on input "S04_Established_Families" at bounding box center [86, 156] width 4 height 4
radio input "true"
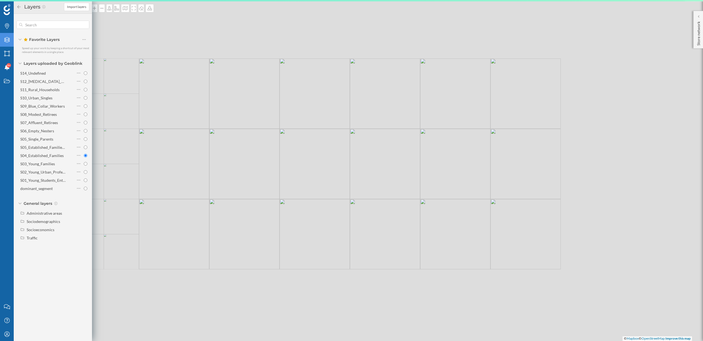
click at [213, 152] on div "© Mapbox © OpenStreetMap Improve this map" at bounding box center [351, 170] width 703 height 341
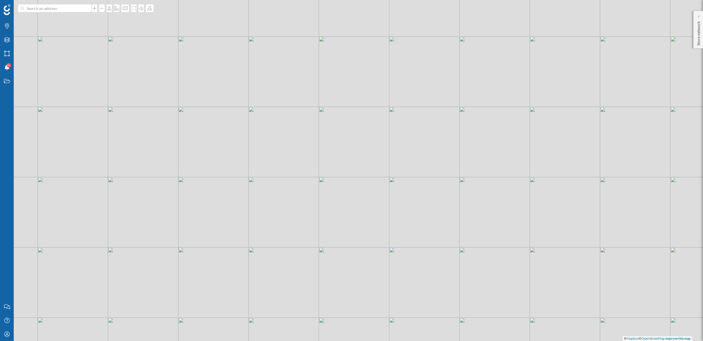
drag, startPoint x: 196, startPoint y: 156, endPoint x: 250, endPoint y: 156, distance: 54.7
click at [250, 156] on div "© Mapbox © OpenStreetMap Improve this map" at bounding box center [351, 170] width 703 height 341
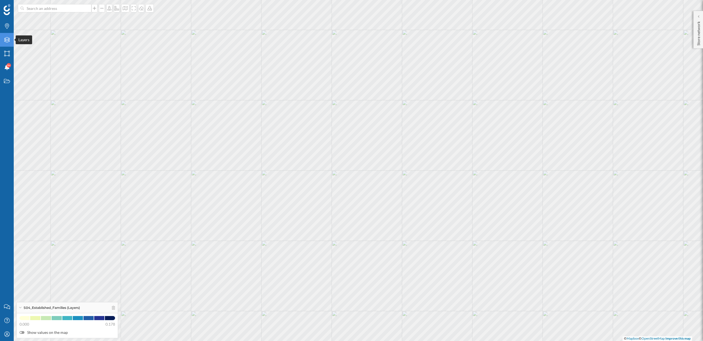
click at [9, 41] on icon at bounding box center [6, 39] width 5 height 5
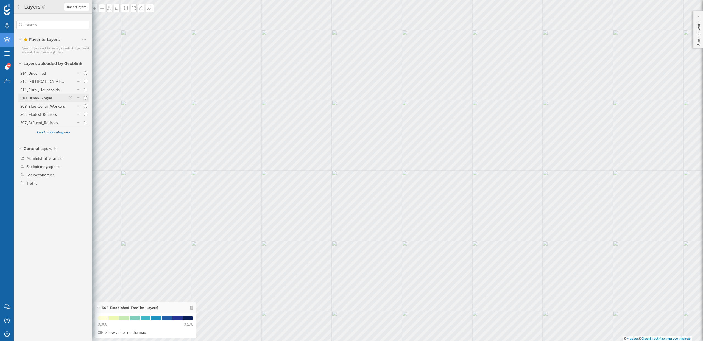
click at [48, 98] on div "S10_Urban_Singles" at bounding box center [36, 98] width 32 height 5
click at [84, 98] on input "S10_Urban_Singles" at bounding box center [86, 98] width 4 height 4
radio input "true"
click at [699, 17] on icon at bounding box center [698, 16] width 1 height 2
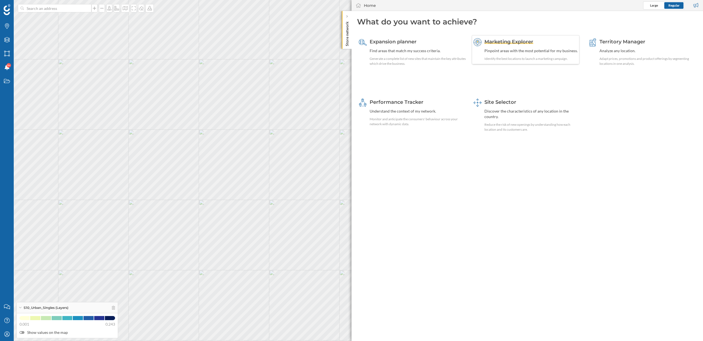
click at [516, 48] on div "Pinpoint areas with the most potential for my business." at bounding box center [530, 50] width 93 height 5
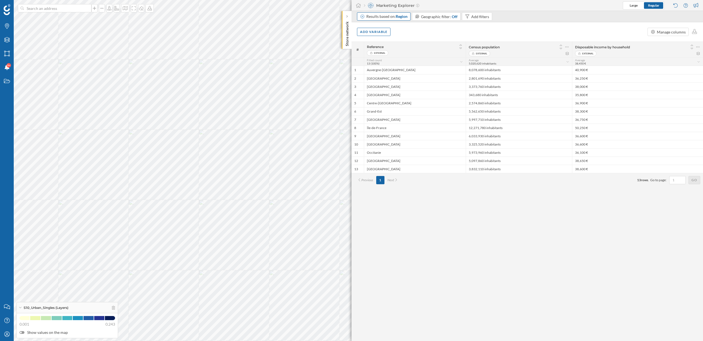
click at [406, 15] on span "Region" at bounding box center [402, 16] width 12 height 5
click at [380, 76] on div "Iris" at bounding box center [385, 77] width 45 height 6
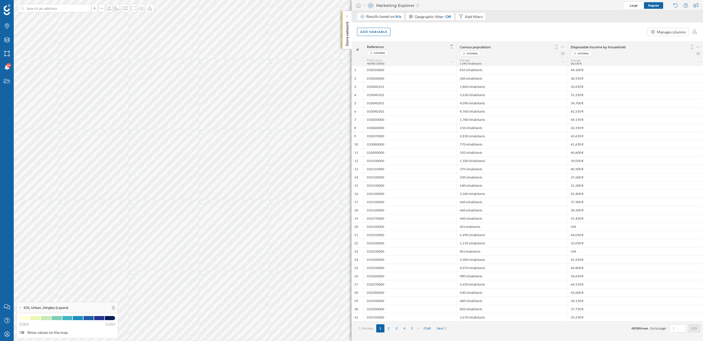
click at [441, 25] on div "Add variable Manage columns" at bounding box center [528, 31] width 352 height 19
click at [527, 27] on div "Add variable Manage columns" at bounding box center [528, 31] width 352 height 19
click at [382, 33] on div "Add variable" at bounding box center [374, 31] width 34 height 8
click at [391, 50] on div "External variables" at bounding box center [391, 54] width 65 height 8
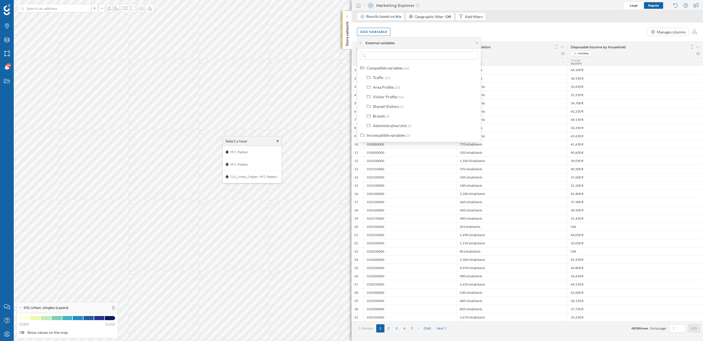
click at [440, 30] on div "Add variable Manage columns" at bounding box center [528, 31] width 352 height 19
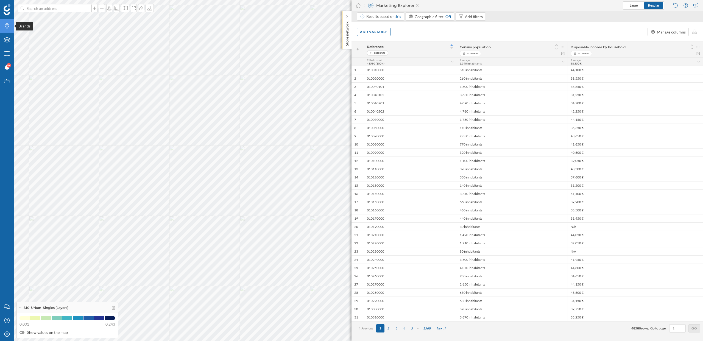
click at [7, 27] on icon "Brands" at bounding box center [7, 25] width 7 height 5
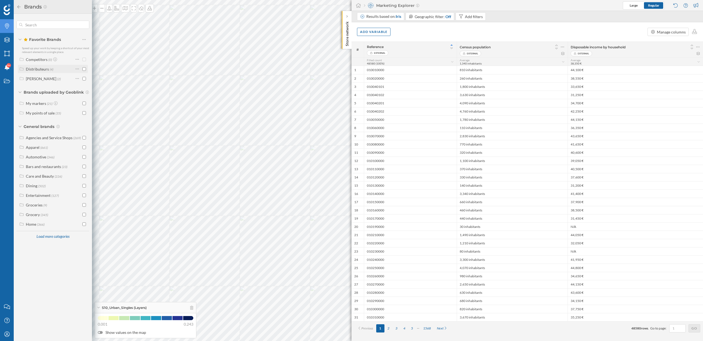
click at [85, 70] on input "checkbox" at bounding box center [84, 69] width 4 height 4
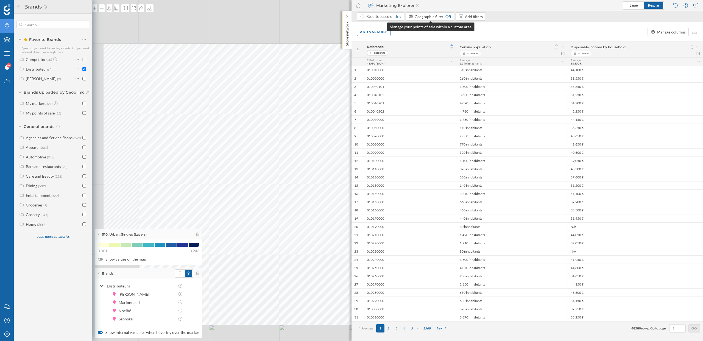
click at [417, 29] on div "Manage your points of sale within a custom area" at bounding box center [430, 27] width 87 height 9
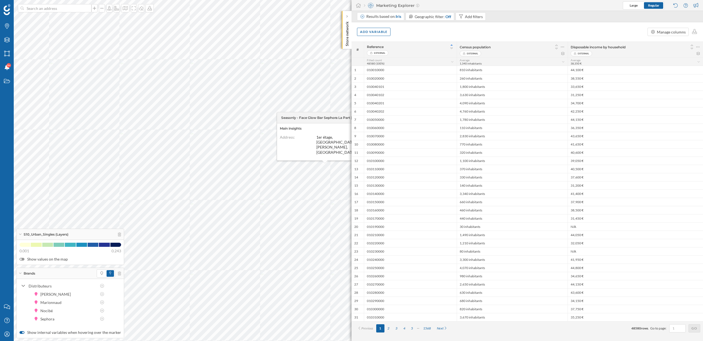
click at [379, 36] on div "Add variable Manage columns" at bounding box center [528, 31] width 352 height 19
click at [380, 32] on div "Add variable" at bounding box center [374, 31] width 34 height 8
click at [450, 37] on div "Add variable Manage columns" at bounding box center [528, 31] width 352 height 19
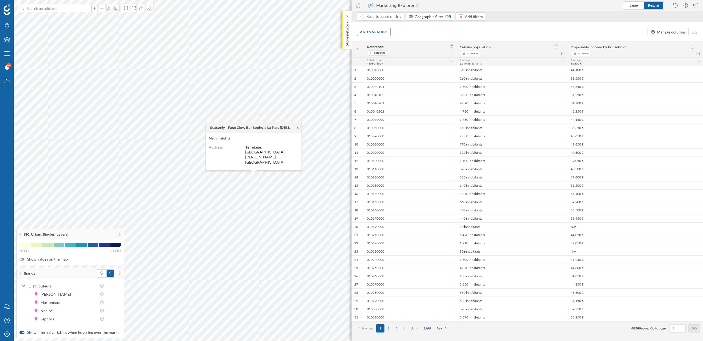
click at [298, 128] on icon at bounding box center [298, 128] width 2 height 2
click at [417, 27] on div "Add variable Manage columns" at bounding box center [528, 31] width 352 height 19
click at [385, 18] on div "Results based on: Iris" at bounding box center [383, 16] width 35 height 5
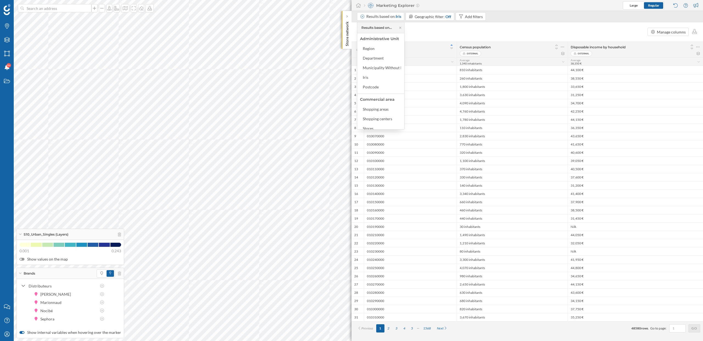
click at [427, 34] on div "Add variable Manage columns" at bounding box center [528, 31] width 352 height 19
click at [398, 18] on span "Iris" at bounding box center [398, 16] width 5 height 5
click at [412, 40] on div "Add variable Manage columns" at bounding box center [528, 31] width 352 height 19
click at [400, 20] on div "Results based on: Iris" at bounding box center [380, 16] width 47 height 8
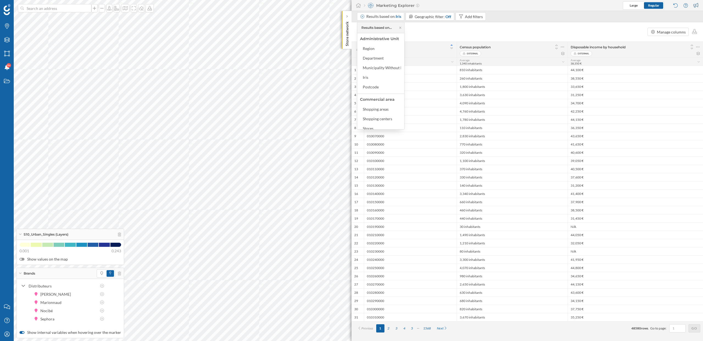
click at [419, 33] on div "Add variable Manage columns" at bounding box center [528, 31] width 352 height 19
click at [9, 36] on div "Layers" at bounding box center [7, 40] width 14 height 14
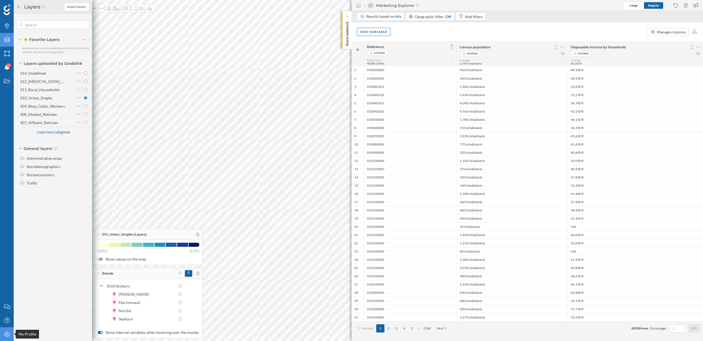
click at [7, 332] on icon "My Profile" at bounding box center [7, 334] width 7 height 5
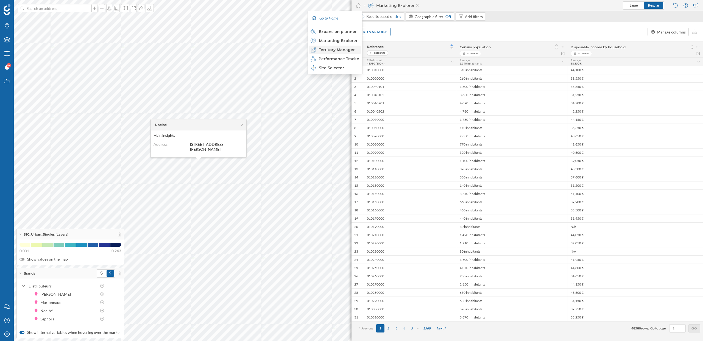
click at [345, 52] on div "Territory Manager" at bounding box center [335, 49] width 48 height 5
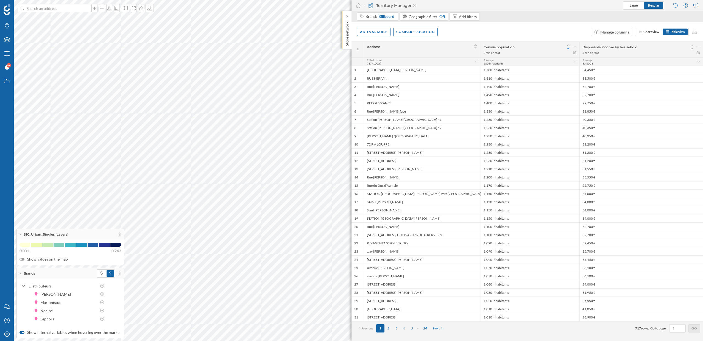
click at [470, 33] on div "Add variable Compare location Manage columns Chart view Table view" at bounding box center [528, 31] width 352 height 19
click at [471, 35] on div "Add variable Compare location Manage columns Chart view Table view" at bounding box center [528, 31] width 352 height 19
click at [453, 34] on div "Add variable Compare location Manage columns Chart view Table view" at bounding box center [528, 31] width 352 height 19
click at [528, 32] on div "Add variable Compare location Manage columns Chart view Table view" at bounding box center [528, 31] width 352 height 19
click at [374, 34] on div "Add variable" at bounding box center [374, 31] width 34 height 8
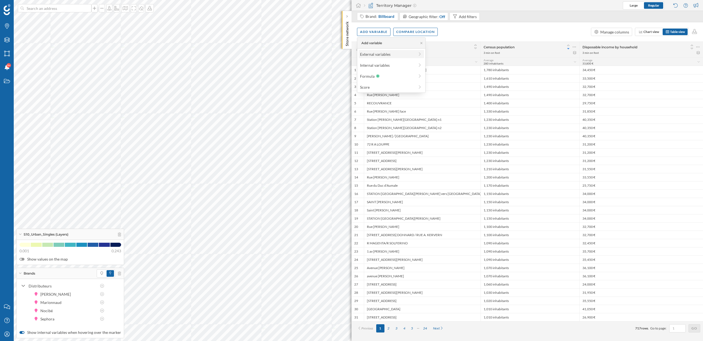
click at [375, 53] on div "External variables" at bounding box center [387, 54] width 55 height 6
click at [374, 78] on div "Area Profile" at bounding box center [377, 77] width 21 height 5
click at [381, 81] on div "Area Profile (24)" at bounding box center [419, 77] width 121 height 8
click at [374, 97] on div "Brands" at bounding box center [373, 96] width 12 height 5
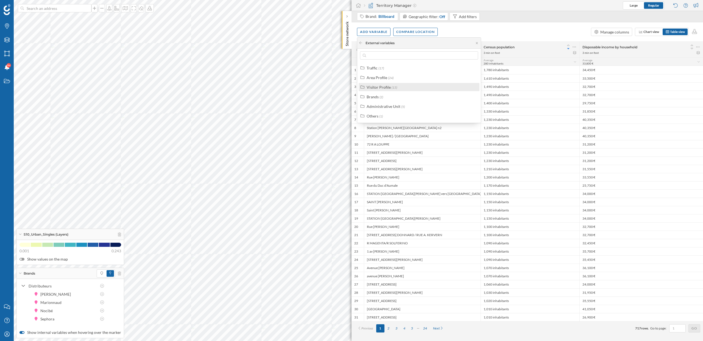
click at [376, 88] on div "Visitor Profile" at bounding box center [379, 87] width 24 height 5
click at [378, 88] on div "Visitor Profile" at bounding box center [379, 87] width 24 height 5
click at [374, 67] on div "Traffic" at bounding box center [372, 68] width 11 height 5
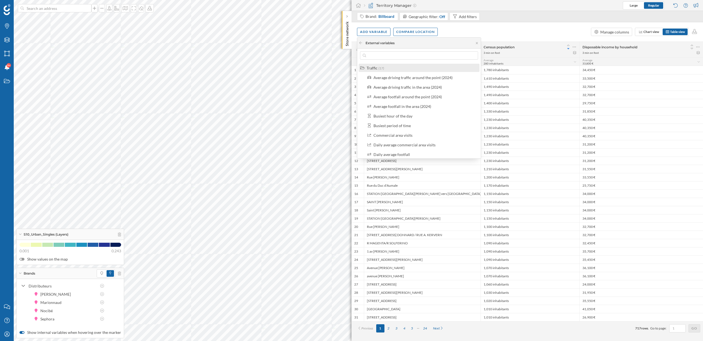
click at [374, 67] on div "Traffic" at bounding box center [372, 68] width 11 height 5
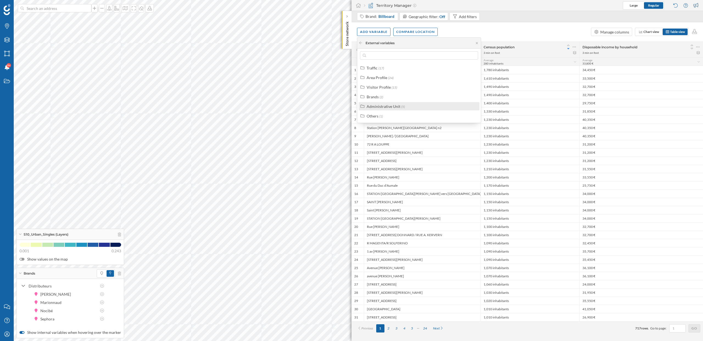
click at [389, 106] on div "Administrative Unit" at bounding box center [384, 106] width 34 height 5
click at [379, 109] on label "Administrative Unit (5)" at bounding box center [386, 107] width 38 height 6
click at [372, 98] on div "Brands" at bounding box center [373, 96] width 12 height 5
click at [390, 114] on div "Points of Interest" at bounding box center [388, 116] width 29 height 5
click at [361, 44] on icon at bounding box center [361, 42] width 4 height 3
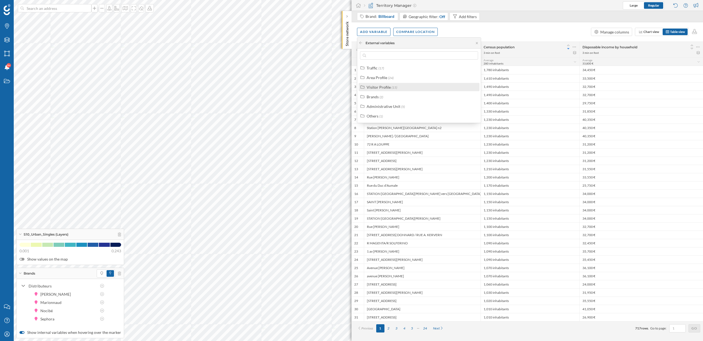
click at [379, 88] on div "Visitor Profile" at bounding box center [379, 87] width 24 height 5
click at [383, 91] on div "Visitor Profile (15)" at bounding box center [419, 87] width 121 height 8
click at [378, 77] on div "Area Profile" at bounding box center [377, 77] width 21 height 5
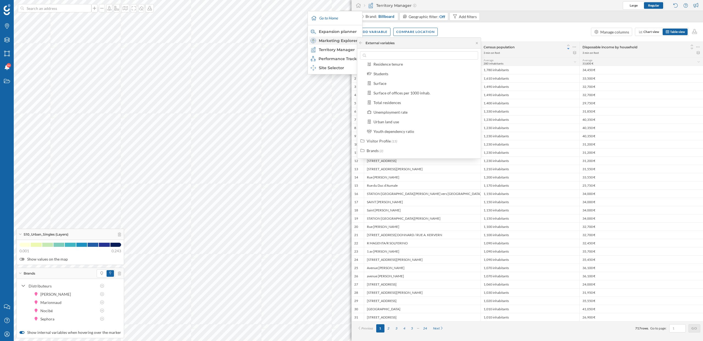
click at [337, 40] on div "Marketing Explorer" at bounding box center [335, 40] width 48 height 5
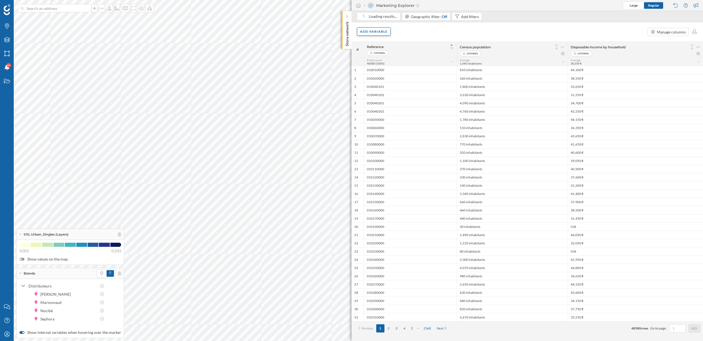
click at [378, 33] on div "Add variable" at bounding box center [374, 31] width 34 height 8
click at [382, 52] on div "External variables" at bounding box center [387, 54] width 55 height 6
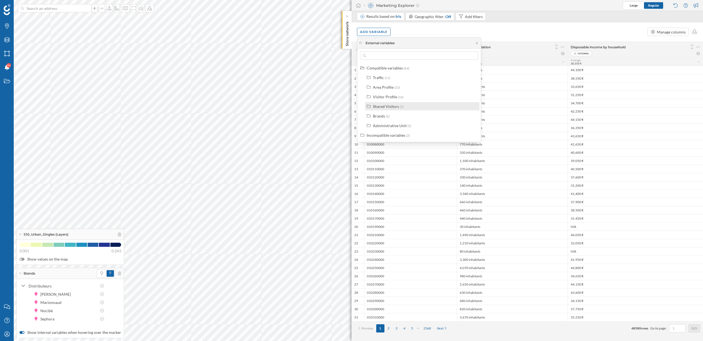
click at [387, 109] on div "Shared Visitors (1)" at bounding box center [422, 106] width 115 height 8
click at [395, 117] on div "Visitors shared with your network" at bounding box center [409, 116] width 58 height 5
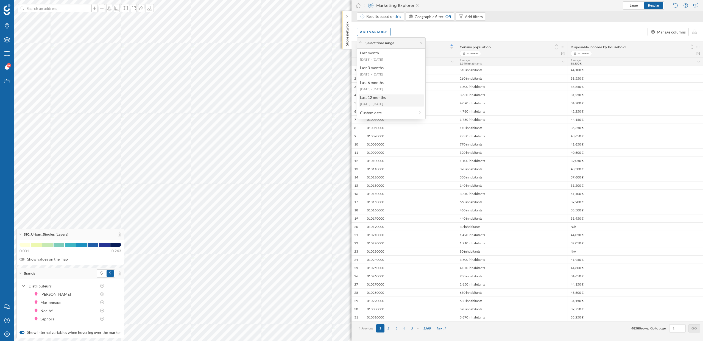
click at [388, 105] on div "[DATE] - [DATE]" at bounding box center [391, 104] width 62 height 5
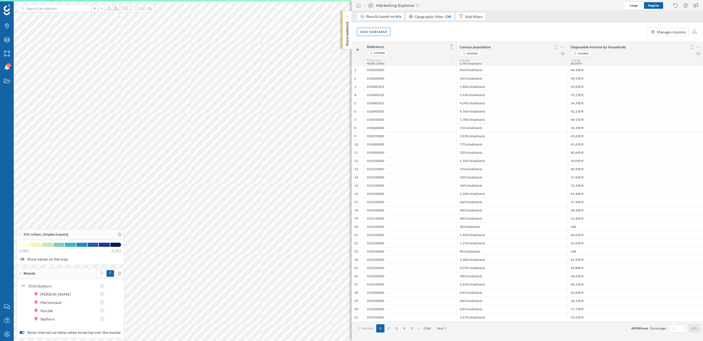
click at [407, 31] on div "Add variable Manage columns" at bounding box center [528, 31] width 352 height 19
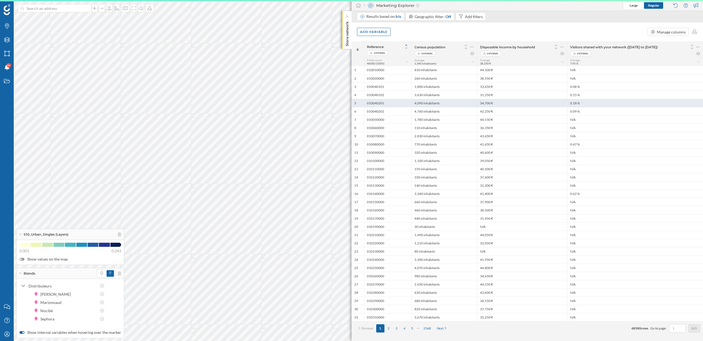
scroll to position [0, 0]
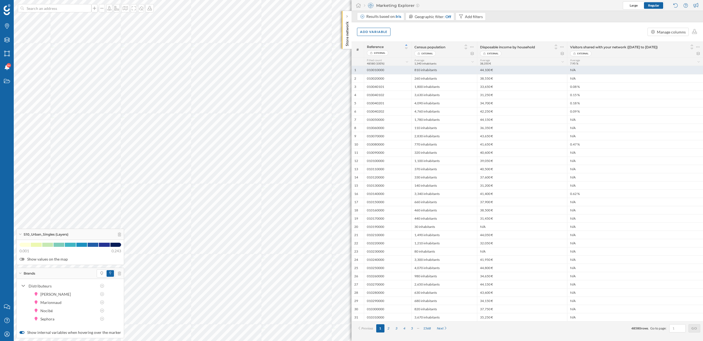
click at [584, 71] on div "N/A" at bounding box center [635, 70] width 136 height 8
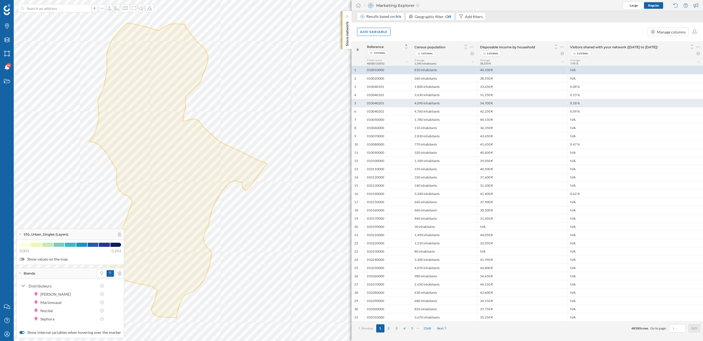
click at [582, 102] on div "0.18 %" at bounding box center [635, 103] width 136 height 8
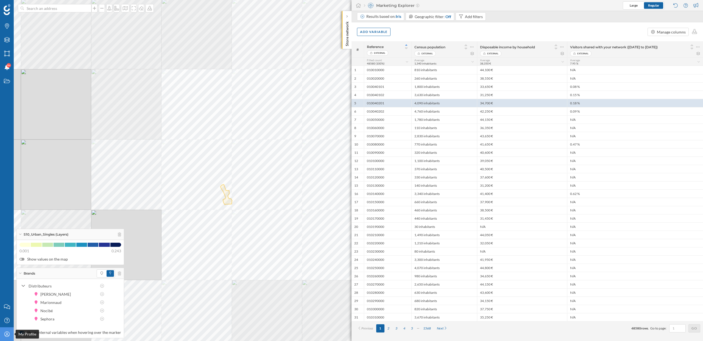
click at [5, 336] on icon at bounding box center [6, 334] width 5 height 5
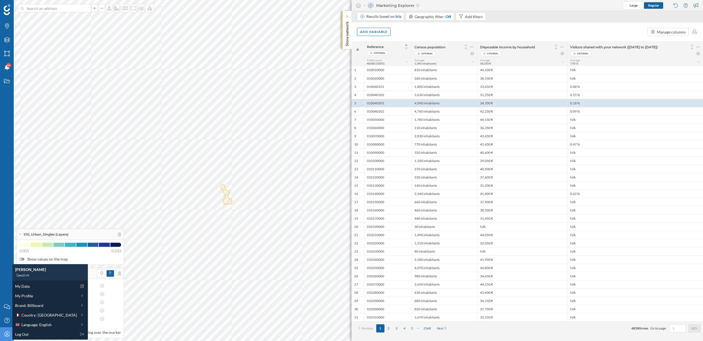
click at [5, 336] on icon at bounding box center [6, 334] width 5 height 5
drag, startPoint x: 571, startPoint y: 46, endPoint x: 595, endPoint y: 47, distance: 23.9
click at [595, 47] on span "Visitors shared with your network (23/09/2024 to 21/09/2025)" at bounding box center [614, 47] width 88 height 4
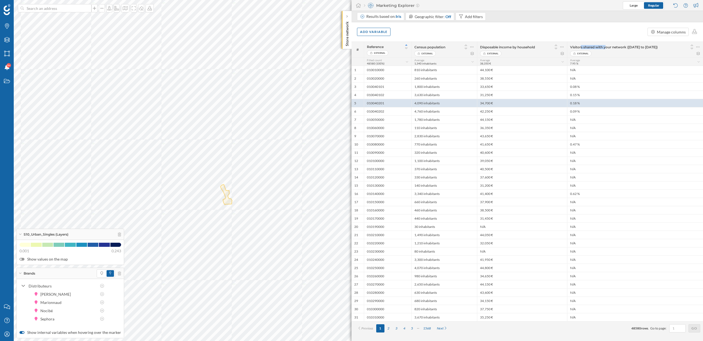
click at [595, 47] on span "Visitors shared with your network (23/09/2024 to 21/09/2025)" at bounding box center [614, 47] width 88 height 4
drag, startPoint x: 595, startPoint y: 47, endPoint x: 575, endPoint y: 47, distance: 19.2
click at [575, 47] on span "Visitors shared with your network (23/09/2024 to 21/09/2025)" at bounding box center [614, 47] width 88 height 4
drag, startPoint x: 570, startPoint y: 46, endPoint x: 627, endPoint y: 46, distance: 56.3
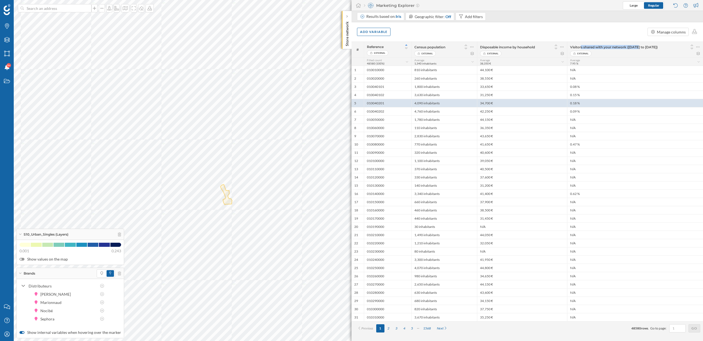
click at [627, 46] on span "Visitors shared with your network (23/09/2024 to 21/09/2025)" at bounding box center [614, 47] width 88 height 4
drag, startPoint x: 627, startPoint y: 46, endPoint x: 569, endPoint y: 46, distance: 57.4
click at [569, 46] on div "Visitors shared with your network (23/09/2024 to 21/09/2025) External" at bounding box center [635, 50] width 136 height 16
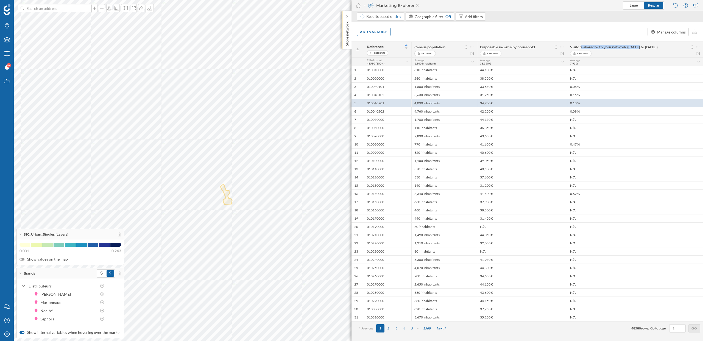
drag, startPoint x: 569, startPoint y: 46, endPoint x: 626, endPoint y: 45, distance: 57.1
click at [626, 45] on div "Visitors shared with your network (23/09/2024 to 21/09/2025) External" at bounding box center [635, 50] width 136 height 16
click at [626, 45] on span "Visitors shared with your network (23/09/2024 to 21/09/2025)" at bounding box center [614, 47] width 88 height 4
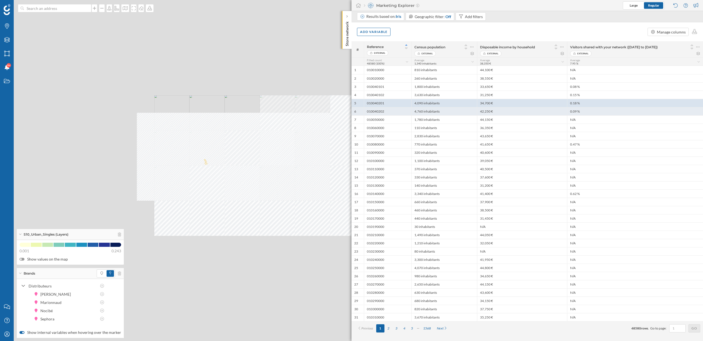
click at [180, 138] on div at bounding box center [180, 138] width 0 height 0
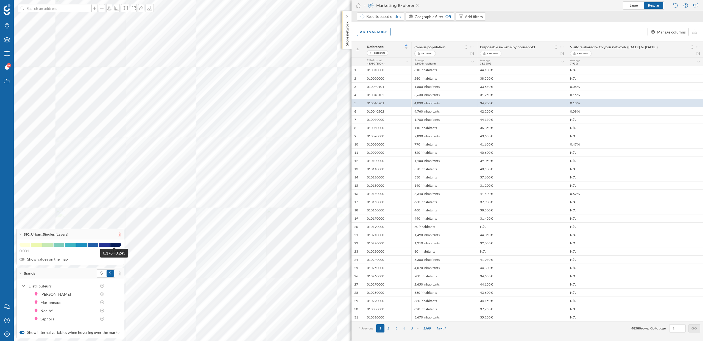
click at [118, 235] on icon at bounding box center [119, 235] width 3 height 4
click at [234, 185] on icon at bounding box center [235, 184] width 2 height 2
click at [701, 52] on div "Visitors shared with your network (23/09/2024 to 21/09/2025) External" at bounding box center [635, 50] width 136 height 16
click at [699, 54] on icon at bounding box center [698, 53] width 4 height 3
click at [691, 48] on icon at bounding box center [692, 49] width 5 height 4
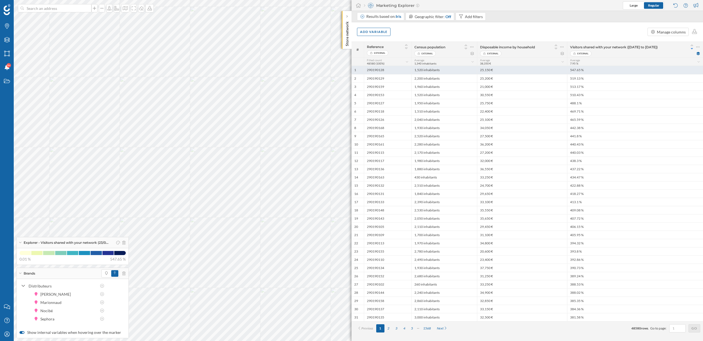
click at [598, 71] on div "547.65 %" at bounding box center [635, 70] width 136 height 8
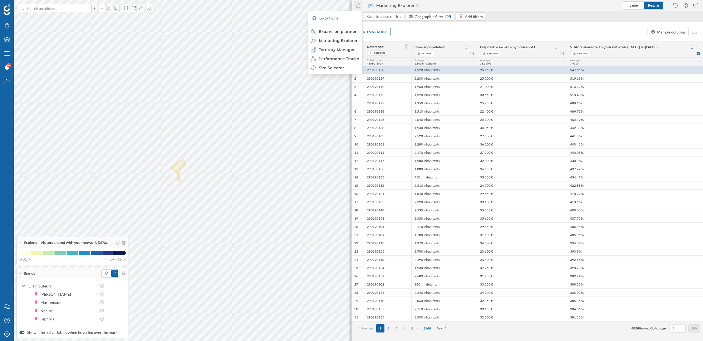
click at [358, 5] on icon at bounding box center [358, 5] width 5 height 5
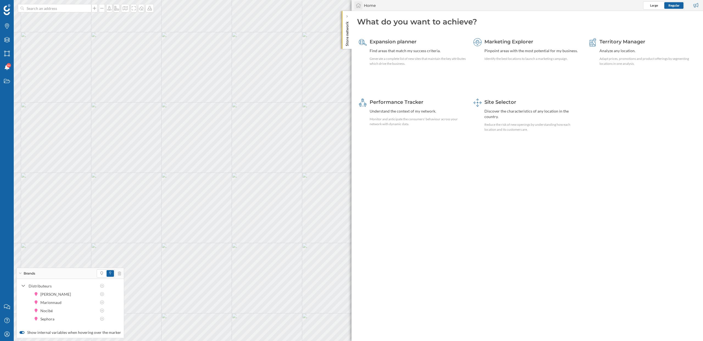
click at [358, 6] on icon at bounding box center [358, 5] width 5 height 4
click at [349, 49] on div "Territory Manager" at bounding box center [335, 49] width 48 height 5
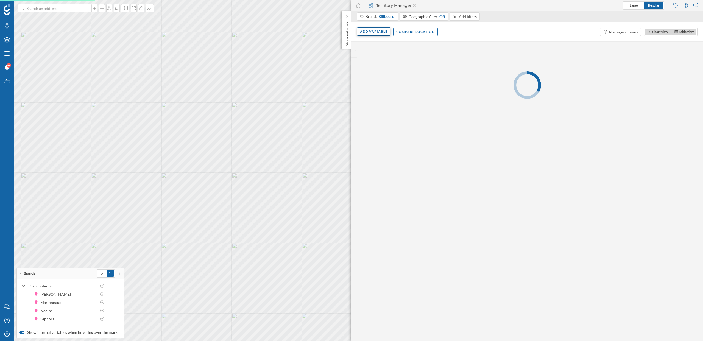
click at [379, 32] on div "Add variable" at bounding box center [374, 31] width 34 height 8
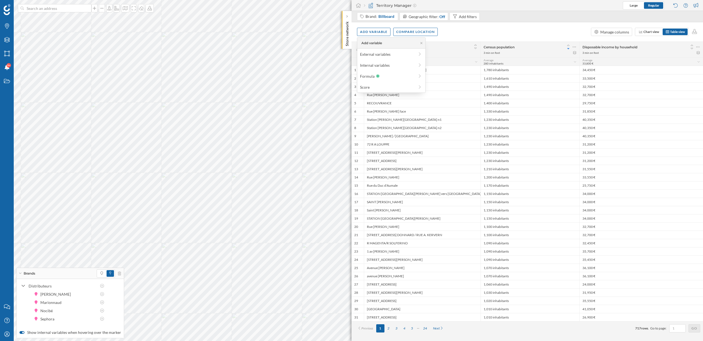
click at [481, 38] on div "Add variable Compare location Manage columns Chart view Table view" at bounding box center [528, 31] width 352 height 19
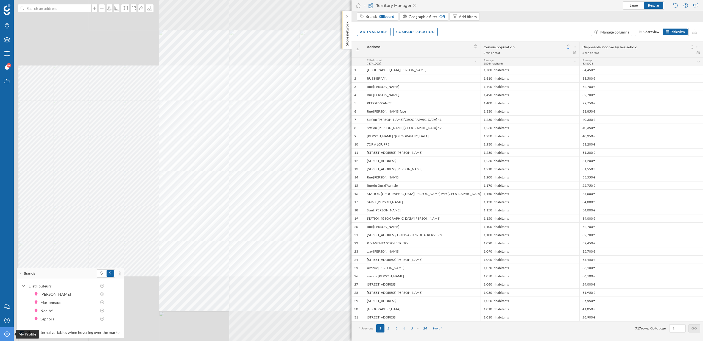
click at [8, 335] on icon "My Profile" at bounding box center [7, 334] width 7 height 5
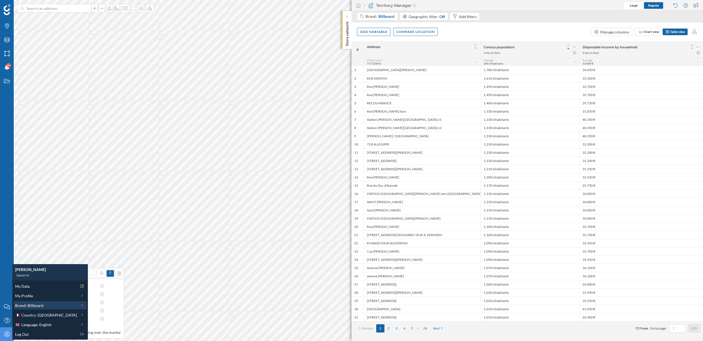
click at [35, 306] on span "Brand: Billboard" at bounding box center [29, 306] width 28 height 6
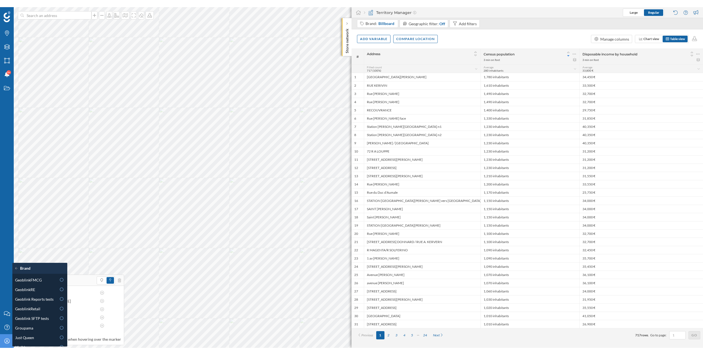
scroll to position [192, 0]
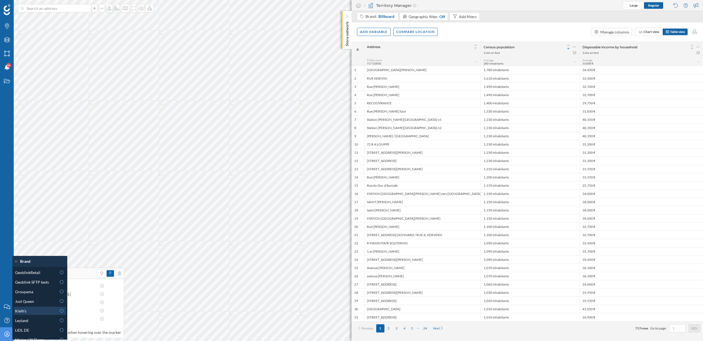
click at [38, 308] on div "Kielh's" at bounding box center [35, 311] width 41 height 6
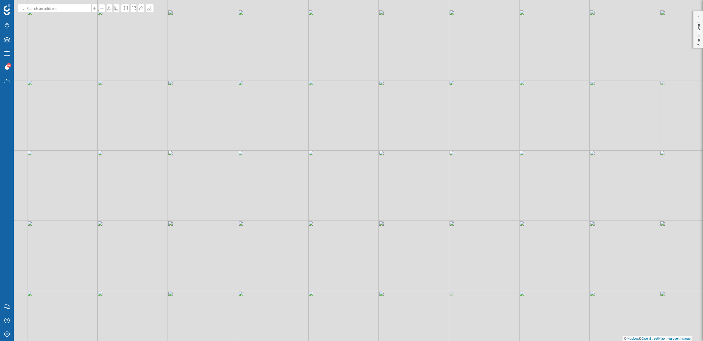
drag, startPoint x: 443, startPoint y: 172, endPoint x: 358, endPoint y: 172, distance: 84.3
click at [358, 172] on div "© Mapbox © OpenStreetMap Improve this map" at bounding box center [351, 170] width 703 height 341
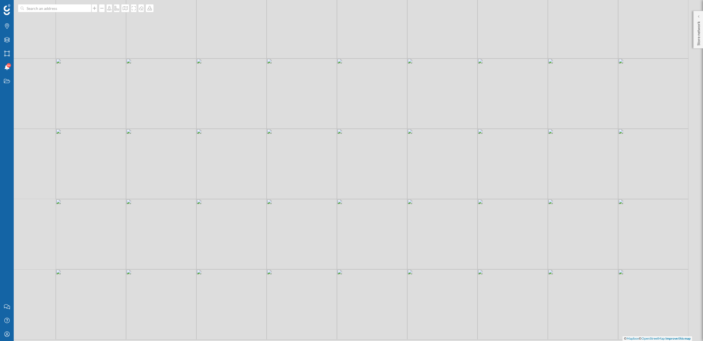
drag, startPoint x: 438, startPoint y: 186, endPoint x: 333, endPoint y: 182, distance: 104.7
click at [333, 182] on div "© Mapbox © OpenStreetMap Improve this map" at bounding box center [351, 170] width 703 height 341
drag, startPoint x: 459, startPoint y: 188, endPoint x: 427, endPoint y: 187, distance: 31.9
click at [427, 187] on div "© Mapbox © OpenStreetMap Improve this map" at bounding box center [351, 170] width 703 height 341
drag, startPoint x: 483, startPoint y: 185, endPoint x: 450, endPoint y: 176, distance: 34.4
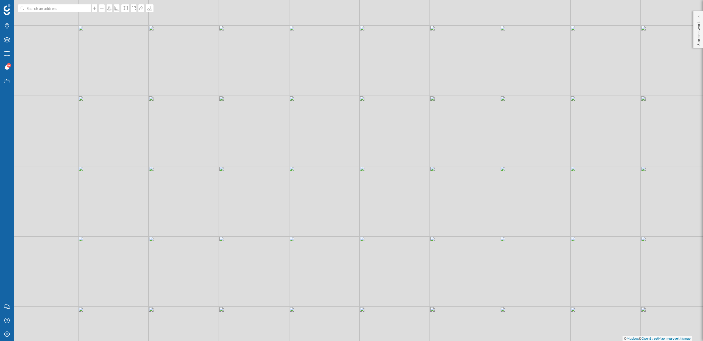
click at [450, 176] on div "© Mapbox © OpenStreetMap Improve this map" at bounding box center [351, 170] width 703 height 341
drag, startPoint x: 455, startPoint y: 171, endPoint x: 416, endPoint y: 171, distance: 39.0
click at [416, 171] on div "© Mapbox © OpenStreetMap Improve this map" at bounding box center [351, 170] width 703 height 341
click at [700, 14] on div at bounding box center [698, 16] width 5 height 5
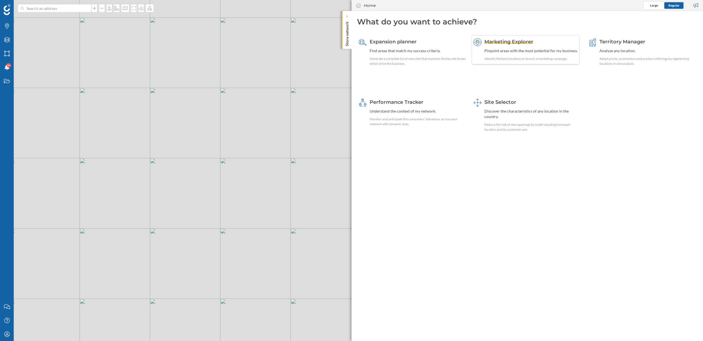
click at [517, 54] on div "Marketing Explorer Pinpoint areas with the most potential for my business. Iden…" at bounding box center [530, 49] width 93 height 23
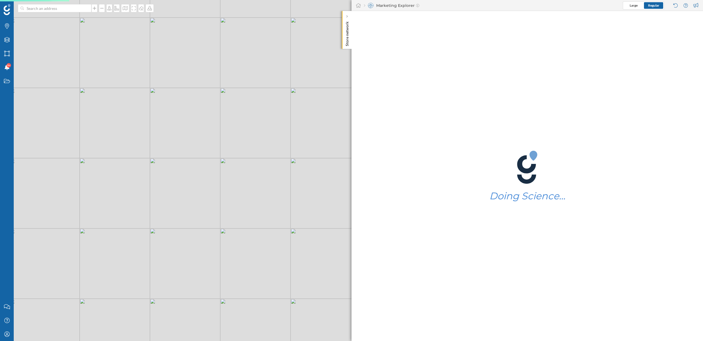
drag, startPoint x: 313, startPoint y: 194, endPoint x: 236, endPoint y: 189, distance: 77.6
click at [236, 189] on div "© Mapbox © OpenStreetMap Improve this map" at bounding box center [351, 170] width 703 height 341
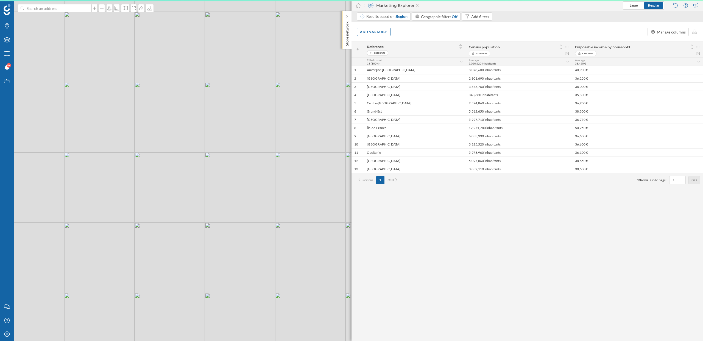
drag, startPoint x: 246, startPoint y: 192, endPoint x: 194, endPoint y: 194, distance: 52.2
click at [194, 194] on div "© Mapbox © OpenStreetMap Improve this map" at bounding box center [351, 170] width 703 height 341
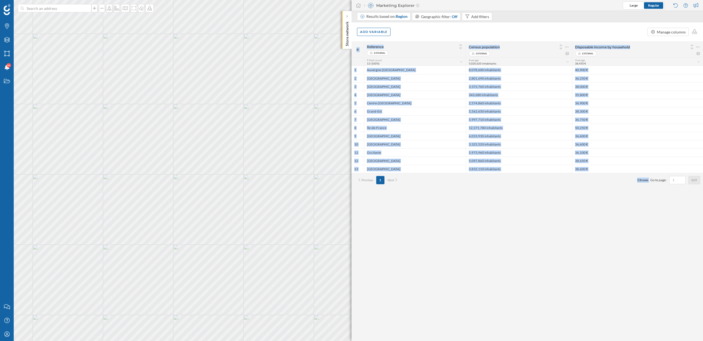
drag, startPoint x: 530, startPoint y: 30, endPoint x: 533, endPoint y: 196, distance: 165.4
click at [533, 196] on div "Results based on: Region Geographic filter: Off Add filters Add variable Manage…" at bounding box center [528, 176] width 352 height 330
click at [533, 196] on div "# Reference External Census population External Disposable income by household …" at bounding box center [528, 191] width 352 height 300
drag, startPoint x: 533, startPoint y: 196, endPoint x: 527, endPoint y: 32, distance: 163.5
click at [527, 32] on div "Results based on: Region Geographic filter: Off Add filters Add variable Manage…" at bounding box center [528, 176] width 352 height 330
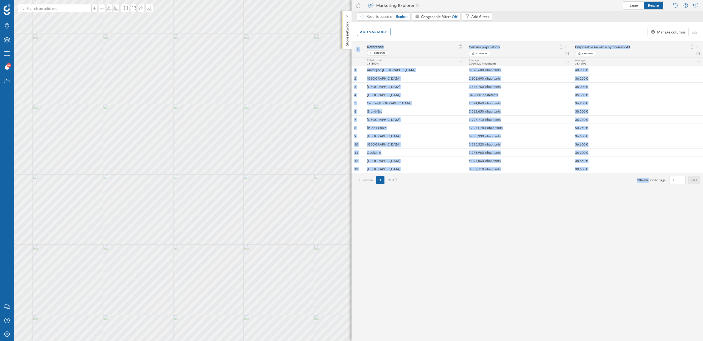
drag, startPoint x: 527, startPoint y: 32, endPoint x: 559, endPoint y: 200, distance: 170.9
click at [559, 200] on div "Results based on: Region Geographic filter: Off Add filters Add variable Manage…" at bounding box center [528, 176] width 352 height 330
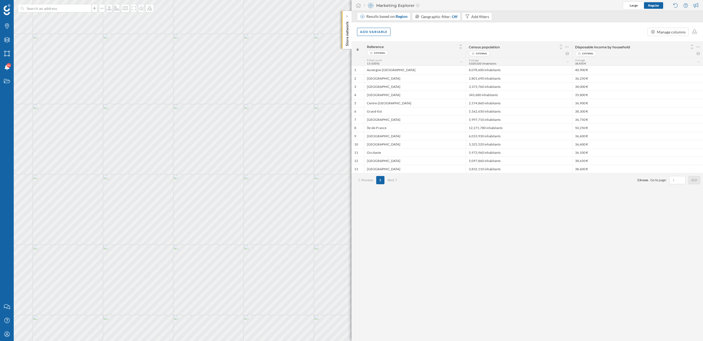
click at [517, 32] on div "Add variable Manage columns" at bounding box center [528, 31] width 352 height 19
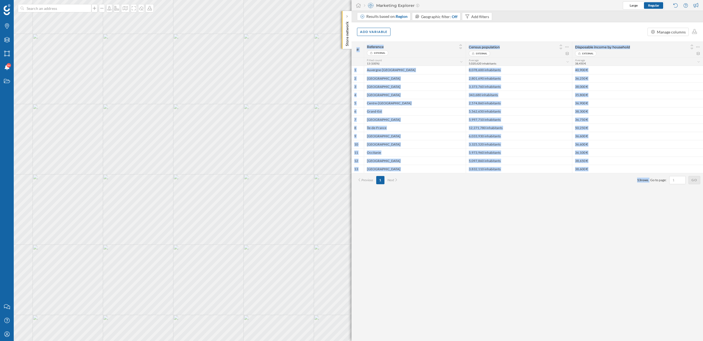
drag, startPoint x: 517, startPoint y: 32, endPoint x: 541, endPoint y: 213, distance: 182.6
click at [541, 213] on div "Results based on: Region Geographic filter: Off Add filters Add variable Manage…" at bounding box center [528, 176] width 352 height 330
click at [541, 213] on div "# Reference External Census population External Disposable income by household …" at bounding box center [528, 191] width 352 height 300
drag, startPoint x: 541, startPoint y: 213, endPoint x: 526, endPoint y: 28, distance: 186.2
click at [526, 28] on div "Results based on: Region Geographic filter: Off Add filters Add variable Manage…" at bounding box center [528, 176] width 352 height 330
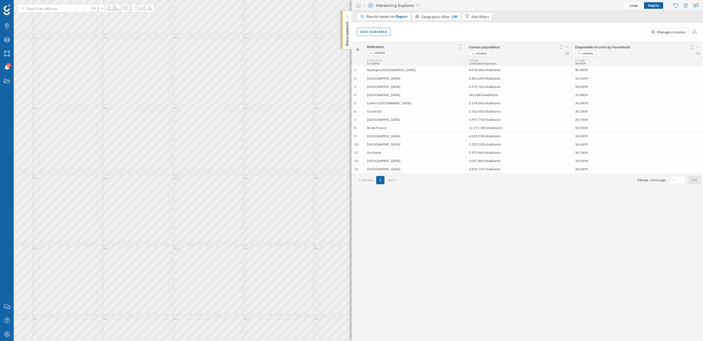
click at [526, 28] on div "Add variable Manage columns" at bounding box center [528, 31] width 352 height 19
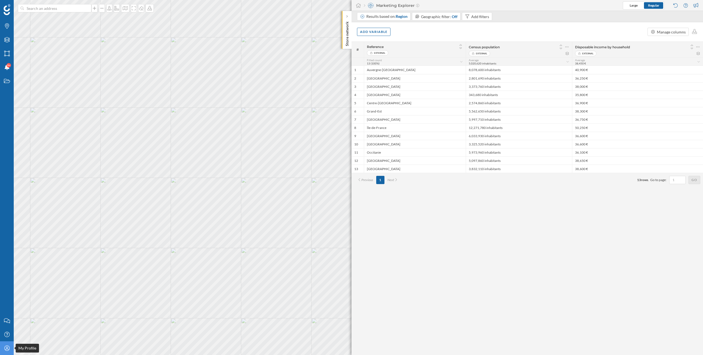
click at [9, 341] on icon "My Profile" at bounding box center [7, 348] width 7 height 5
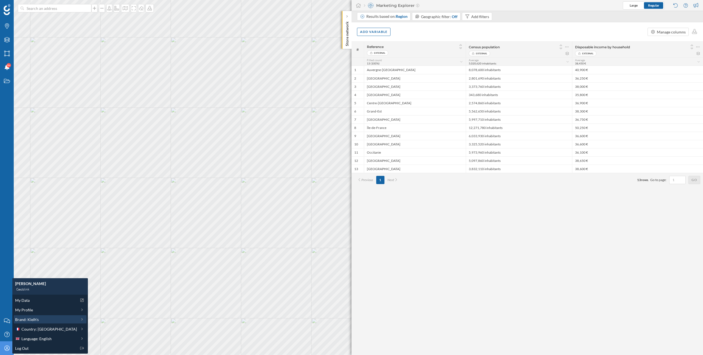
click at [32, 319] on span "Brand: Kielh's" at bounding box center [27, 320] width 24 height 6
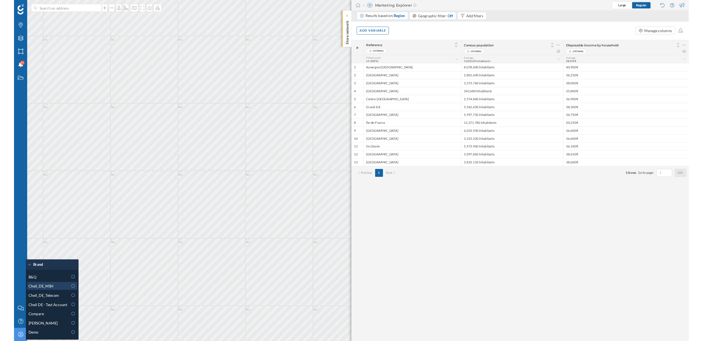
scroll to position [0, 0]
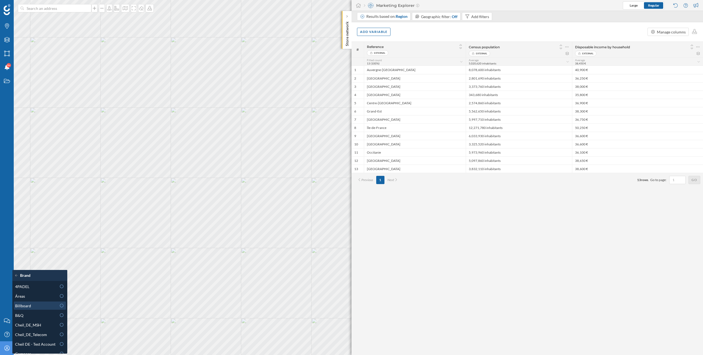
click at [32, 304] on div "Billboard" at bounding box center [35, 306] width 41 height 6
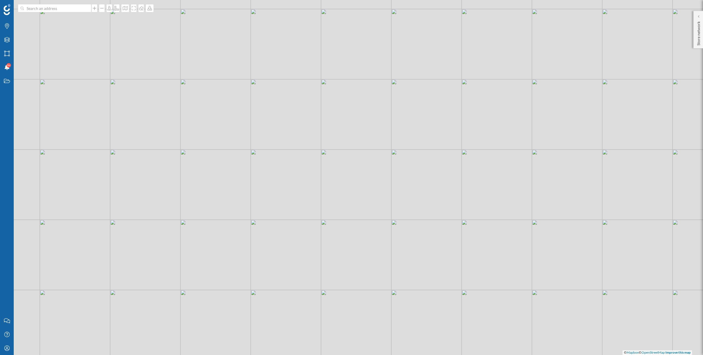
drag, startPoint x: 138, startPoint y: 140, endPoint x: 236, endPoint y: 143, distance: 98.4
click at [236, 143] on div "© Mapbox © OpenStreetMap Improve this map" at bounding box center [351, 177] width 703 height 355
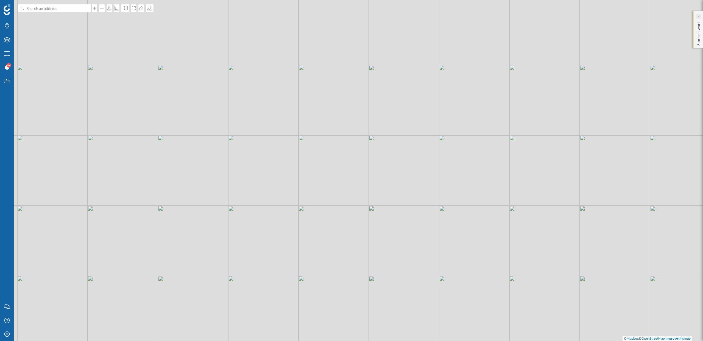
click at [700, 17] on div at bounding box center [698, 16] width 5 height 5
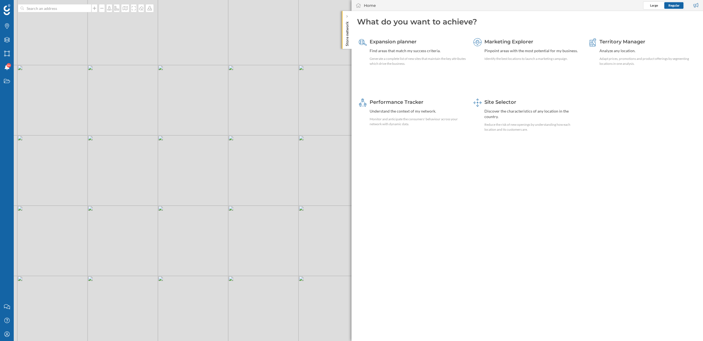
drag, startPoint x: 280, startPoint y: 193, endPoint x: 179, endPoint y: 185, distance: 101.4
click at [179, 185] on div "© Mapbox © OpenStreetMap Improve this map" at bounding box center [351, 170] width 703 height 341
drag, startPoint x: 222, startPoint y: 195, endPoint x: 243, endPoint y: 195, distance: 20.6
click at [243, 195] on div "© Mapbox © OpenStreetMap Improve this map" at bounding box center [351, 170] width 703 height 341
click at [9, 42] on icon "Layers" at bounding box center [7, 39] width 7 height 5
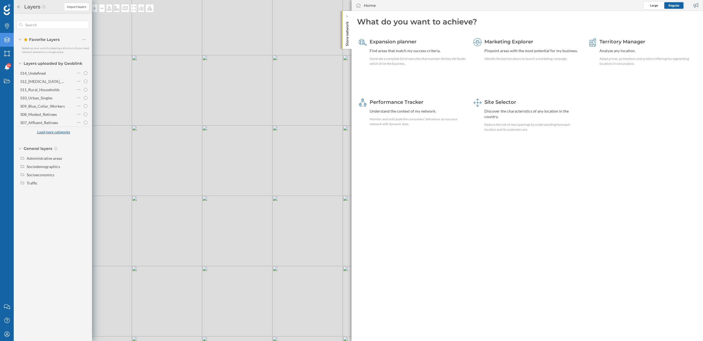
click at [43, 131] on div "Load more categories" at bounding box center [54, 132] width 40 height 8
click at [51, 188] on div "Load more categories" at bounding box center [54, 190] width 40 height 8
click at [34, 188] on div "dominant_segment" at bounding box center [36, 188] width 32 height 5
click at [84, 188] on input "dominant_segment" at bounding box center [86, 189] width 4 height 4
radio input "true"
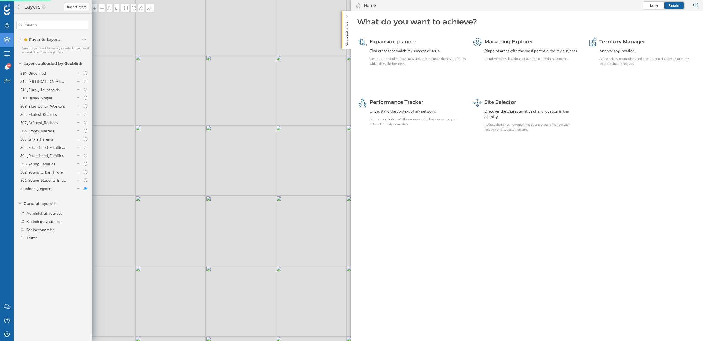
drag, startPoint x: 164, startPoint y: 227, endPoint x: 217, endPoint y: 232, distance: 53.4
click at [217, 232] on div "© Mapbox © OpenStreetMap Improve this map" at bounding box center [351, 170] width 703 height 341
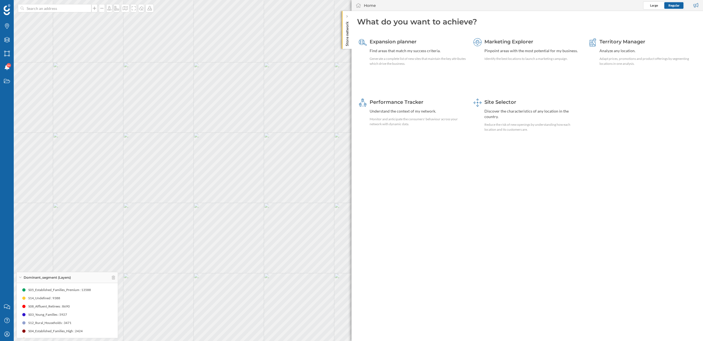
drag, startPoint x: 79, startPoint y: 325, endPoint x: 41, endPoint y: 301, distance: 44.5
click at [41, 301] on div "S05_Established_Families_Premium : 13588 S14_Undefined : 9388 S08_Affluent_Reti…" at bounding box center [68, 343] width 96 height 115
click at [41, 301] on div "S14_Undefined : 9388" at bounding box center [68, 298] width 96 height 8
click at [525, 41] on span "Marketing Explorer" at bounding box center [508, 42] width 49 height 6
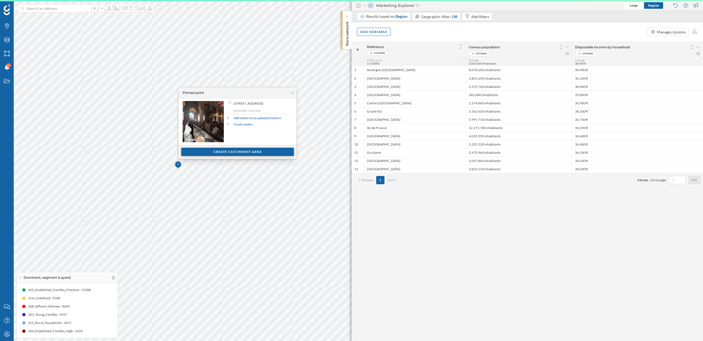
click at [237, 152] on div "Create catchment area" at bounding box center [237, 152] width 113 height 8
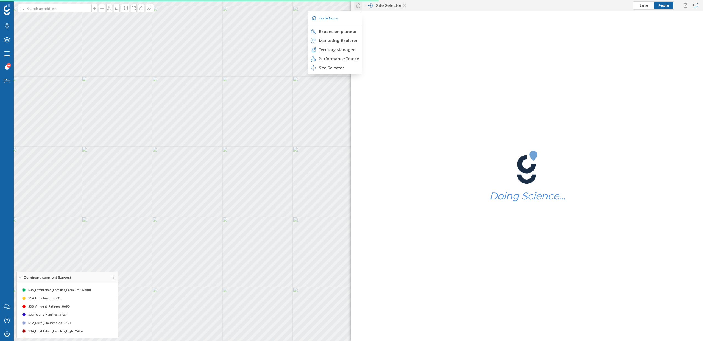
click at [360, 5] on icon at bounding box center [358, 5] width 5 height 5
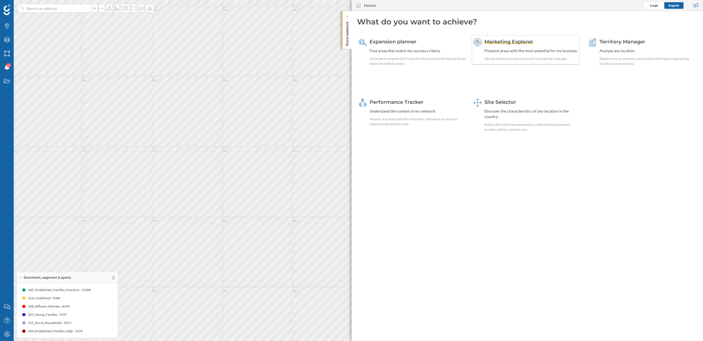
click at [502, 42] on span "Marketing Explorer" at bounding box center [508, 42] width 49 height 6
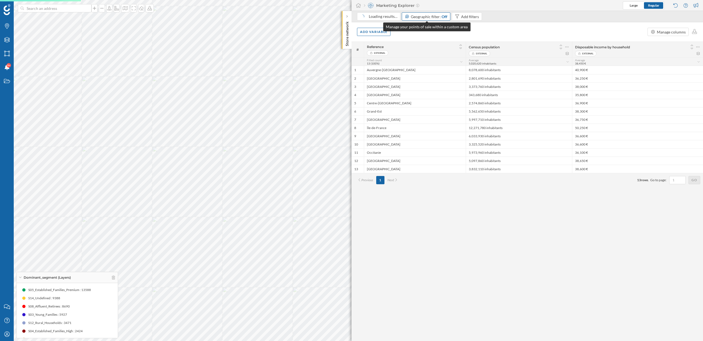
click at [442, 15] on div "Off" at bounding box center [445, 17] width 6 height 6
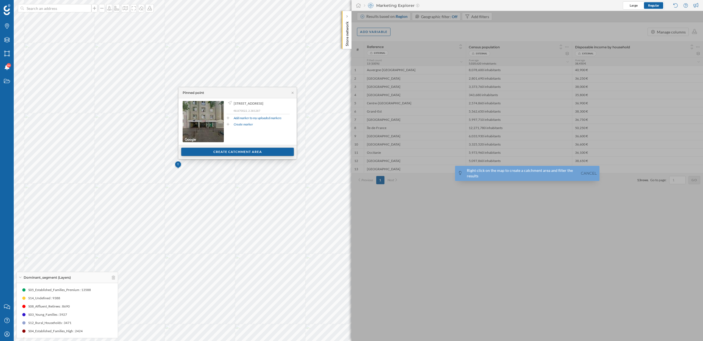
click at [234, 155] on div "Create catchment area" at bounding box center [237, 152] width 113 height 8
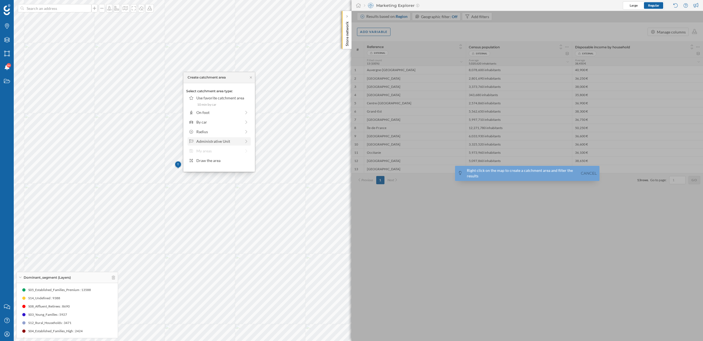
click at [219, 140] on div "Administrative Unit" at bounding box center [218, 141] width 45 height 6
click at [221, 108] on div "Department" at bounding box center [222, 109] width 53 height 6
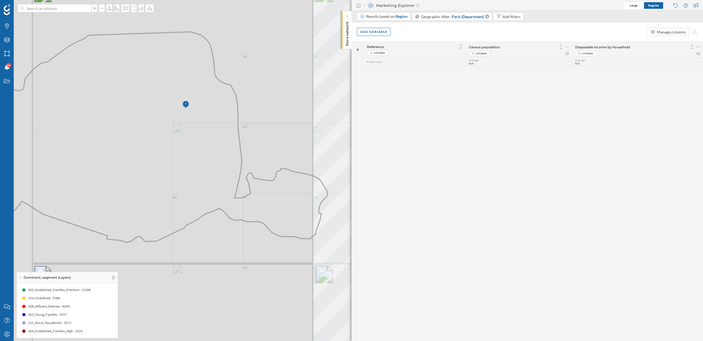
drag, startPoint x: 93, startPoint y: 110, endPoint x: 188, endPoint y: 149, distance: 102.6
click at [188, 148] on icon at bounding box center [150, 137] width 353 height 211
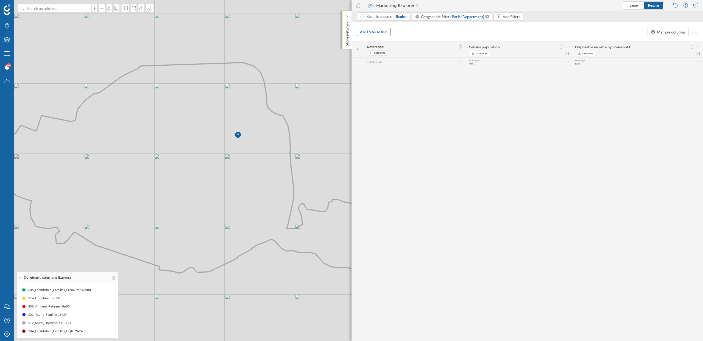
drag, startPoint x: 178, startPoint y: 159, endPoint x: 226, endPoint y: 156, distance: 48.2
click at [226, 156] on icon at bounding box center [183, 168] width 393 height 211
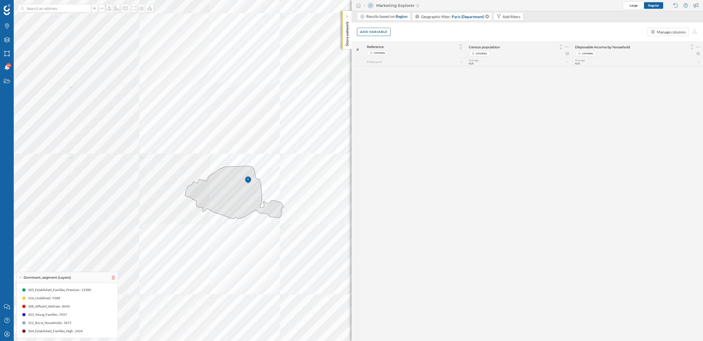
click at [113, 279] on icon at bounding box center [113, 278] width 3 height 4
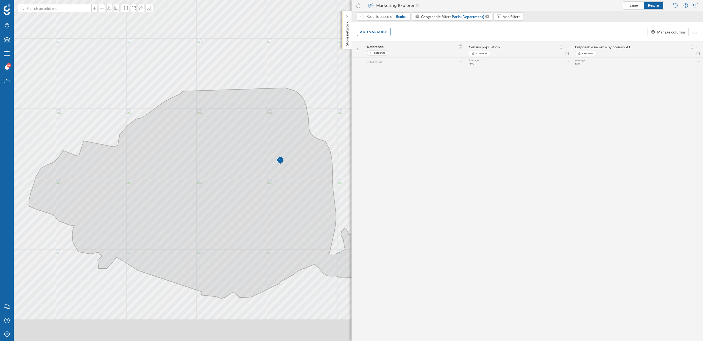
drag, startPoint x: 196, startPoint y: 201, endPoint x: 254, endPoint y: 171, distance: 65.1
click at [254, 171] on icon at bounding box center [225, 193] width 393 height 211
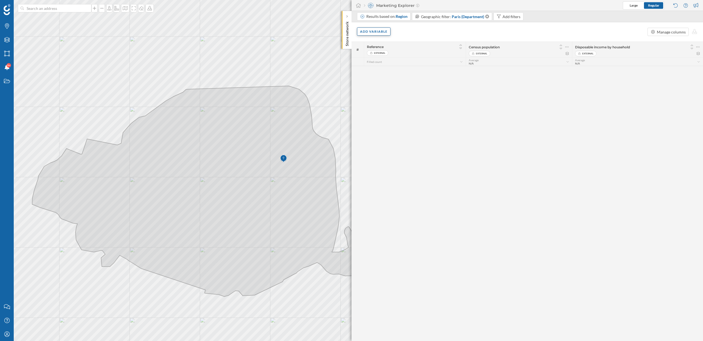
click at [376, 33] on div "Add variable" at bounding box center [374, 31] width 34 height 8
click at [396, 22] on div "Results based on: Region Geographic filter: Paris (Department) Add filters" at bounding box center [441, 17] width 169 height 10
click at [396, 21] on div "Results based on: Region Geographic filter: Paris (Department) Add filters" at bounding box center [441, 17] width 169 height 10
click at [397, 16] on span "Region" at bounding box center [402, 16] width 12 height 5
click at [379, 79] on div "Iris" at bounding box center [385, 77] width 45 height 6
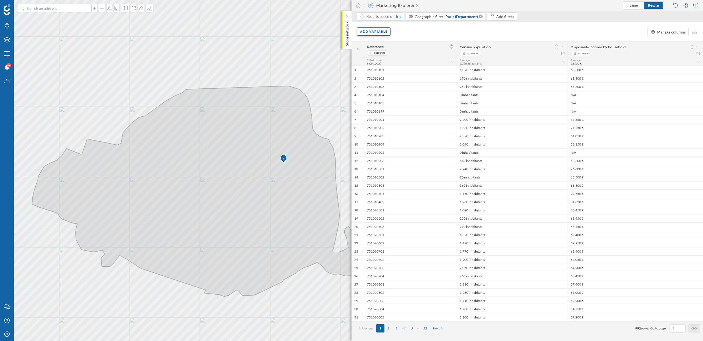
click at [380, 32] on div "Add variable" at bounding box center [374, 31] width 34 height 8
click at [381, 56] on div "External variables" at bounding box center [387, 54] width 55 height 6
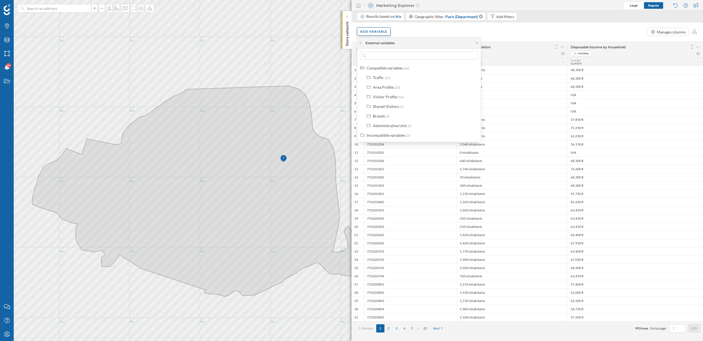
click at [371, 35] on div "Add variable" at bounding box center [374, 31] width 34 height 8
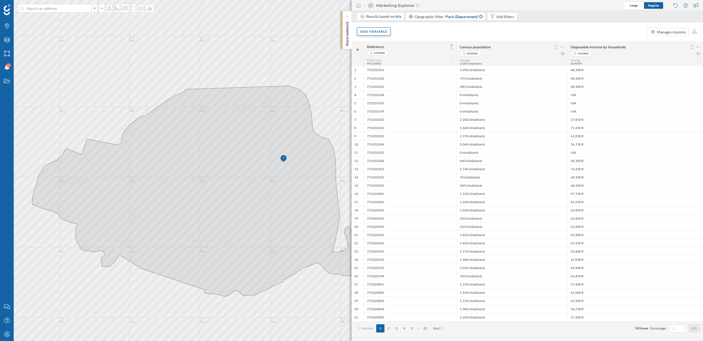
click at [371, 32] on div "Add variable" at bounding box center [374, 31] width 34 height 8
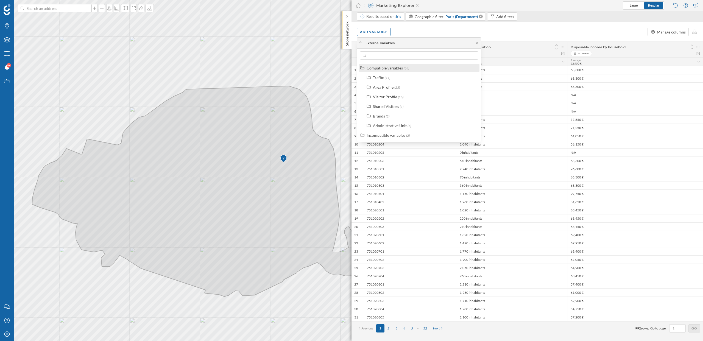
click at [368, 68] on div "Compatible variables" at bounding box center [385, 68] width 36 height 5
click at [360, 44] on div at bounding box center [361, 43] width 4 height 5
click at [381, 72] on div "Compatible variables (64)" at bounding box center [419, 68] width 121 height 8
click at [373, 67] on div "Compatible variables" at bounding box center [385, 68] width 36 height 5
click at [376, 34] on div "Add variable" at bounding box center [374, 31] width 34 height 8
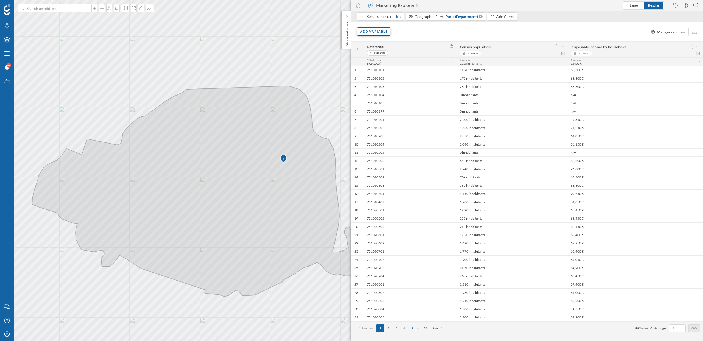
click at [376, 34] on div "Add variable" at bounding box center [374, 31] width 34 height 8
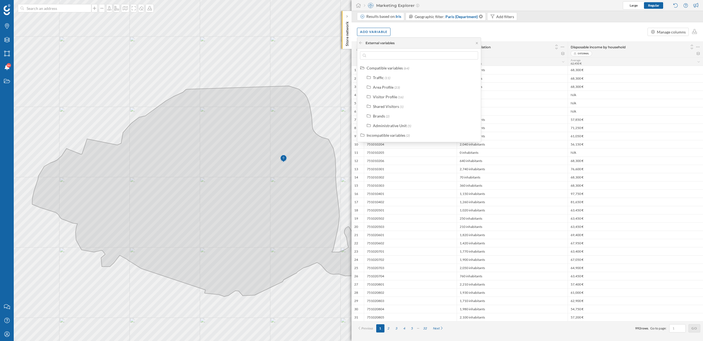
click at [410, 27] on div "Add variable Manage columns" at bounding box center [528, 31] width 352 height 19
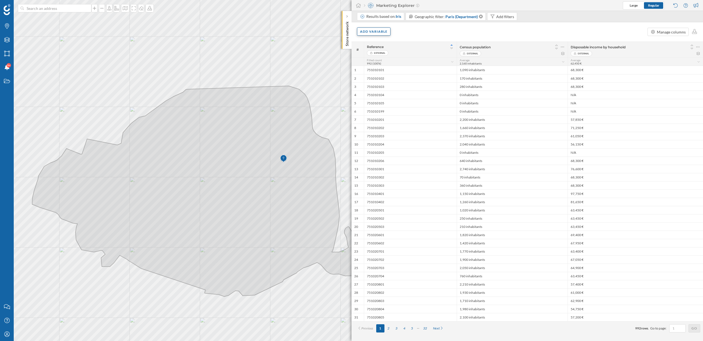
click at [384, 34] on div "Add variable" at bounding box center [374, 31] width 34 height 8
click at [387, 62] on div "Internal variables" at bounding box center [387, 65] width 55 height 6
click at [386, 128] on div "S05_Single_Parents" at bounding box center [379, 125] width 33 height 5
click at [377, 32] on div "Add variable" at bounding box center [374, 31] width 34 height 8
click at [378, 54] on div "External variables" at bounding box center [387, 54] width 55 height 6
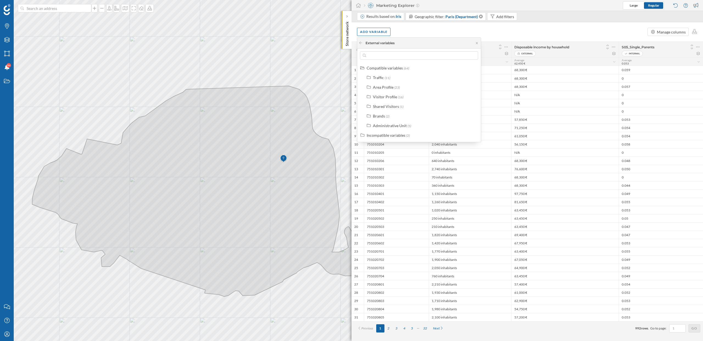
click at [444, 25] on div "Add variable Manage columns" at bounding box center [528, 31] width 352 height 19
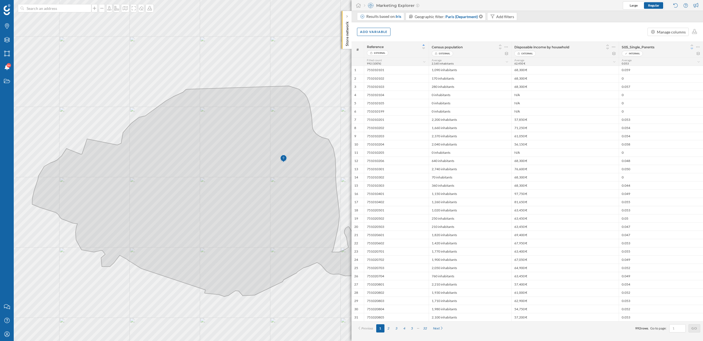
click at [693, 48] on icon at bounding box center [692, 49] width 5 height 4
click at [698, 54] on icon at bounding box center [698, 53] width 4 height 3
click at [383, 31] on div "Add variable" at bounding box center [374, 31] width 34 height 8
click at [425, 30] on div "Add variable Manage columns" at bounding box center [528, 31] width 352 height 19
click at [371, 35] on div "Add variable" at bounding box center [374, 31] width 34 height 8
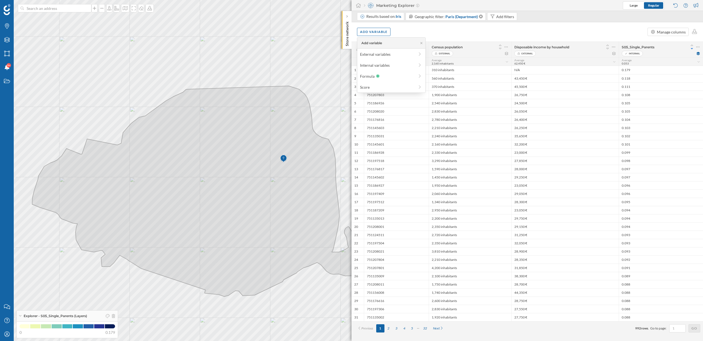
click at [403, 34] on div "Add variable Manage columns" at bounding box center [528, 31] width 352 height 19
click at [380, 34] on div "Add variable" at bounding box center [374, 31] width 34 height 8
click at [386, 66] on div "Internal variables" at bounding box center [387, 65] width 55 height 6
click at [397, 126] on div "S07_Affluent_Retirees" at bounding box center [382, 125] width 38 height 5
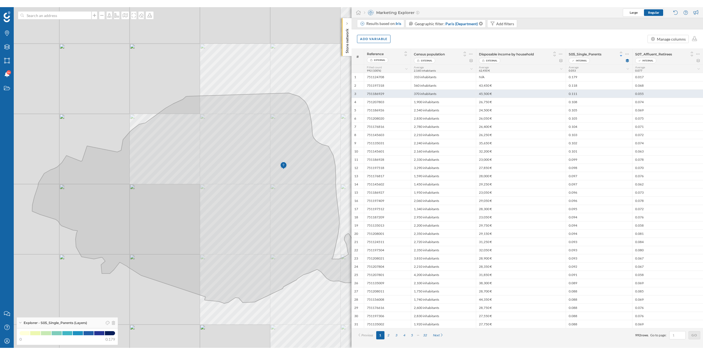
scroll to position [0, 0]
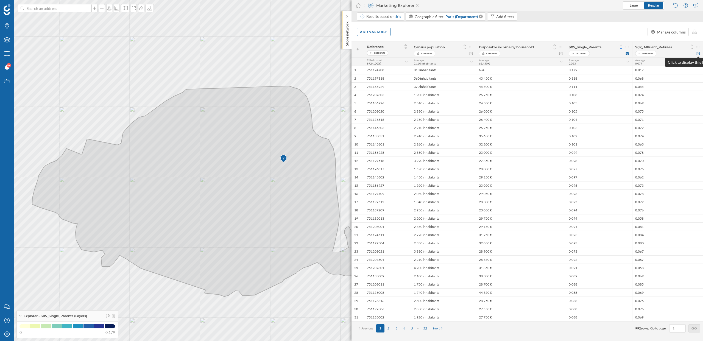
click at [699, 54] on icon at bounding box center [698, 53] width 3 height 3
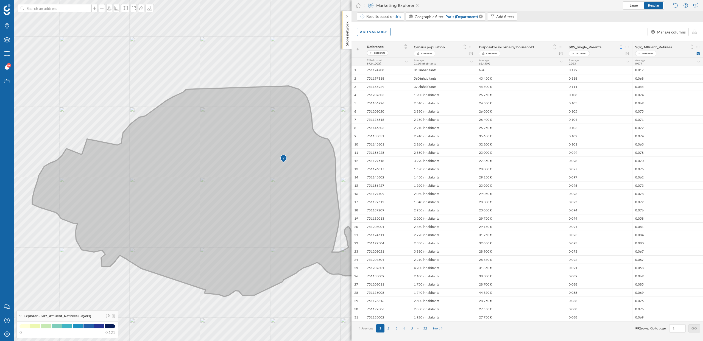
click at [202, 195] on icon at bounding box center [228, 191] width 393 height 211
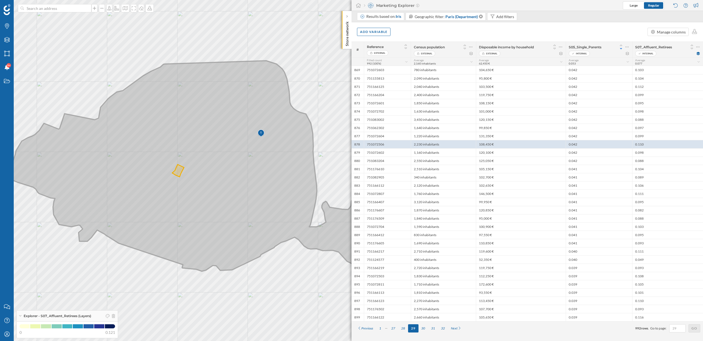
click at [186, 173] on icon at bounding box center [206, 166] width 393 height 211
